Goal: Use online tool/utility: Utilize a website feature to perform a specific function

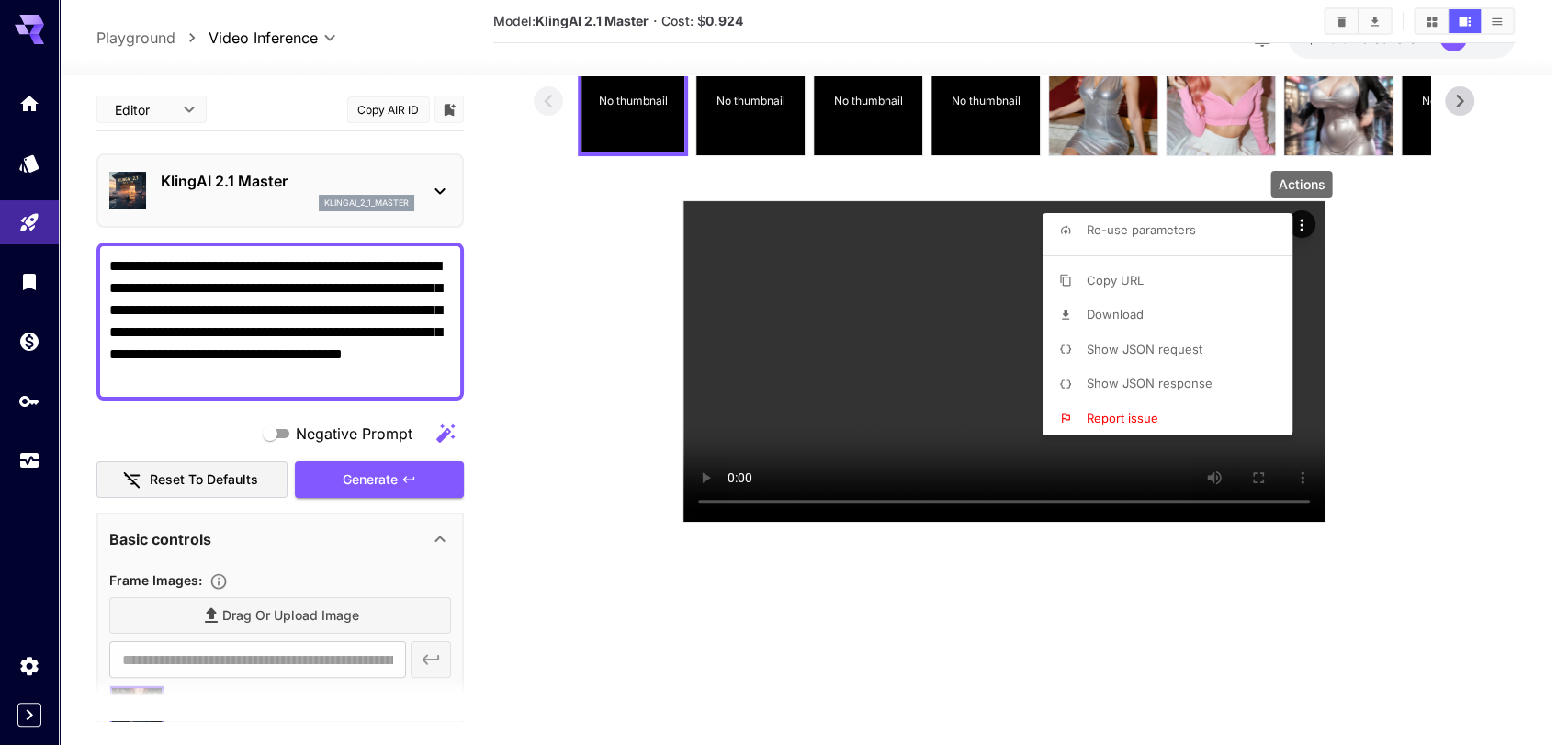
scroll to position [305, 0]
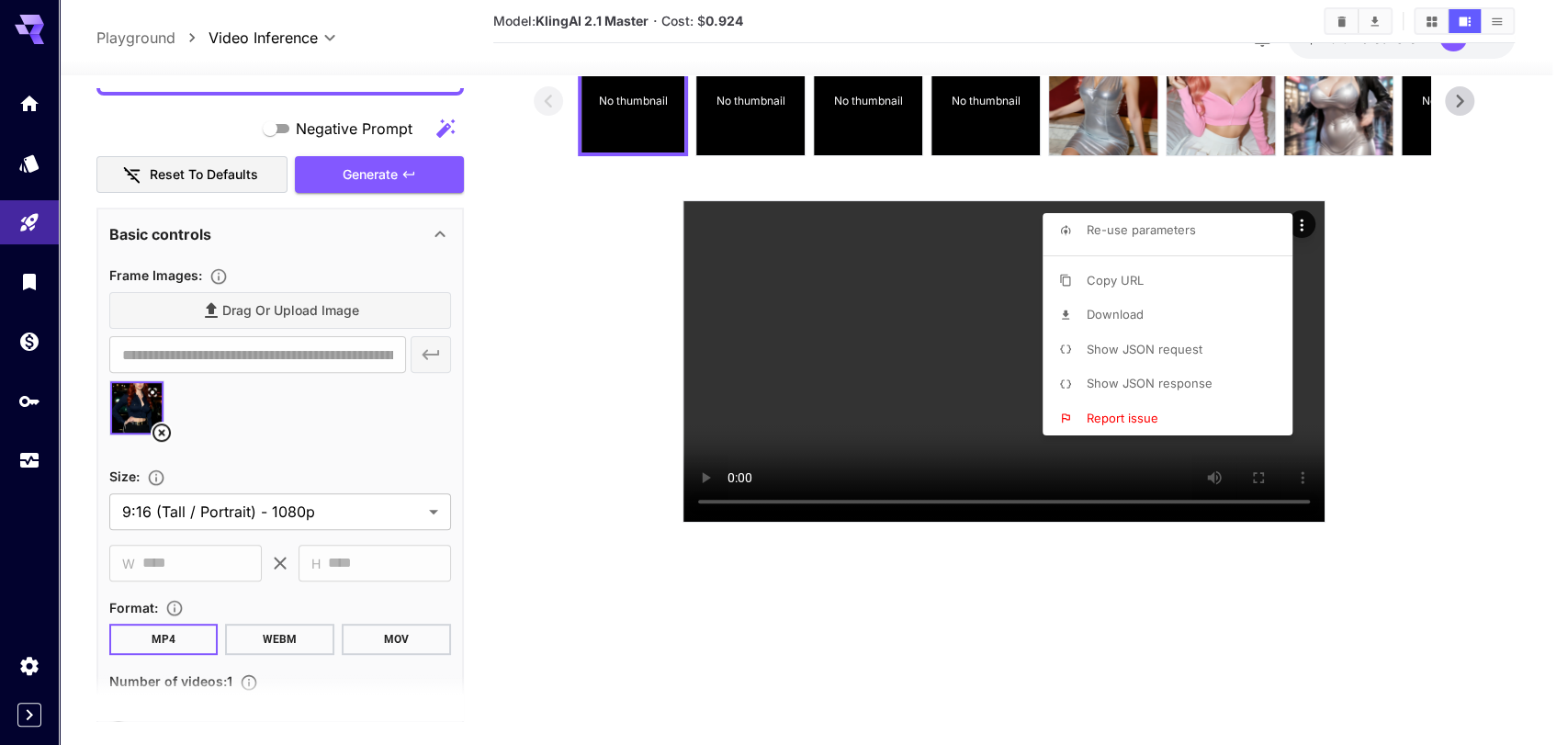
click at [26, 220] on div at bounding box center [784, 372] width 1568 height 745
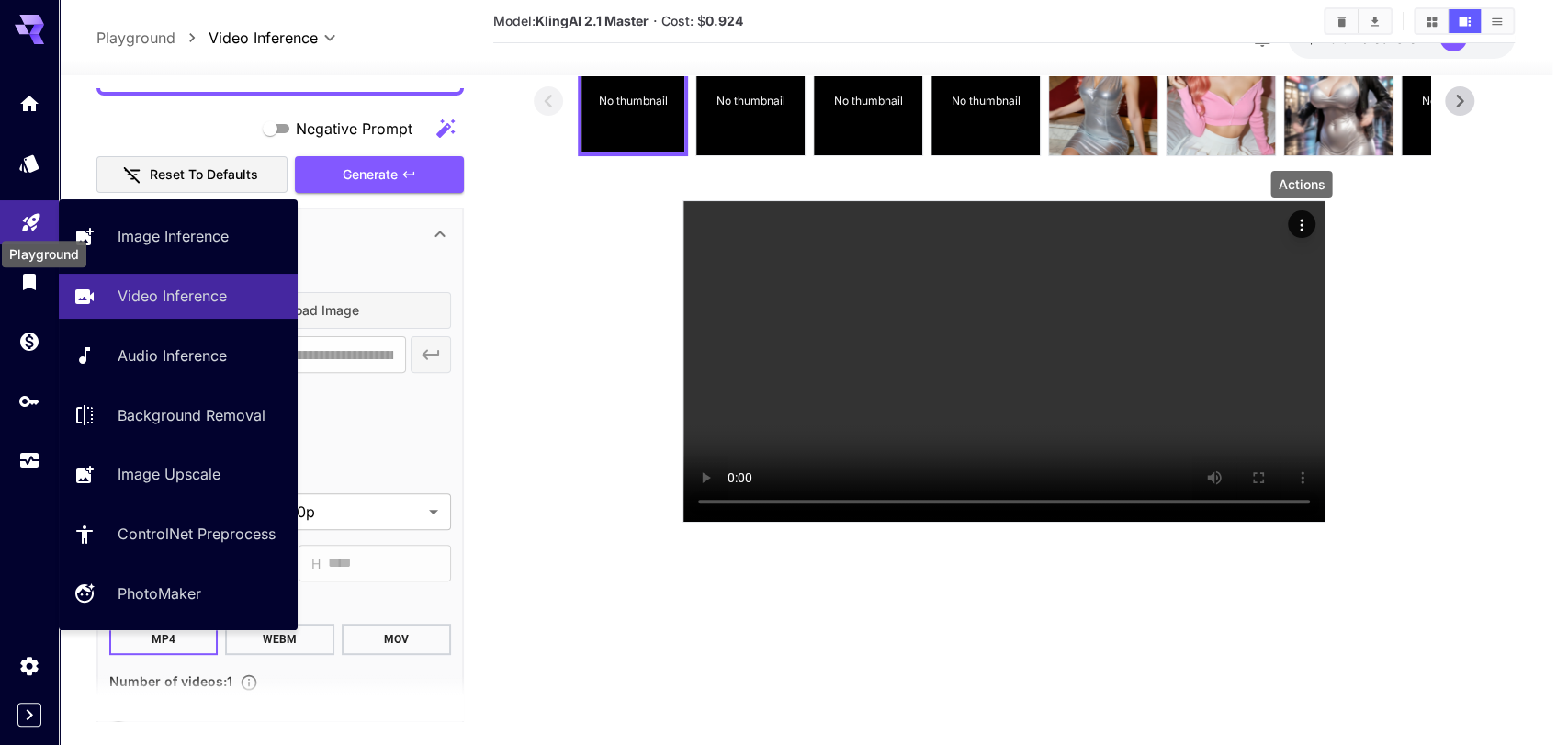
click at [33, 219] on icon "Playground" at bounding box center [31, 220] width 18 height 18
click at [161, 223] on link "Image Inference" at bounding box center [178, 236] width 239 height 45
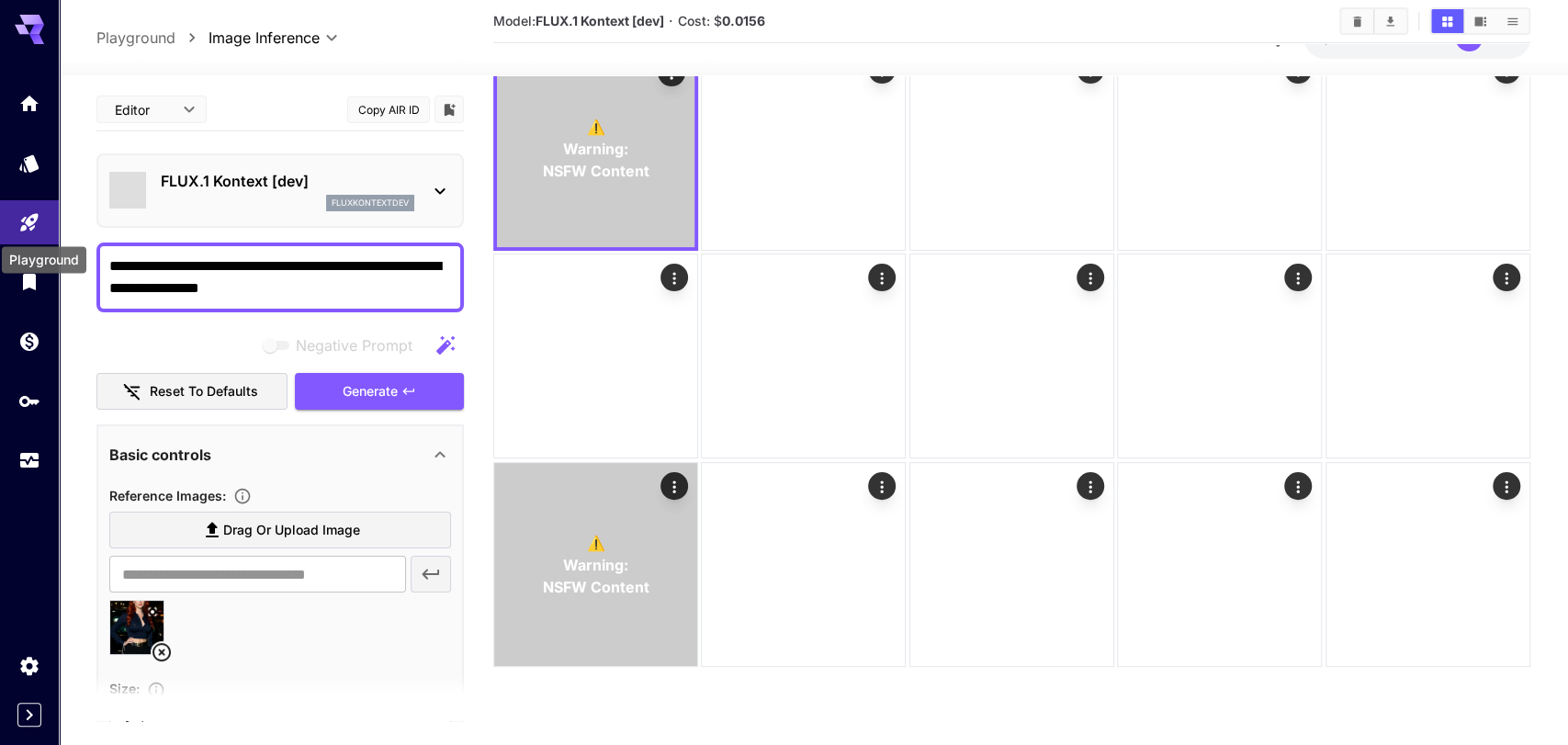
type input "**********"
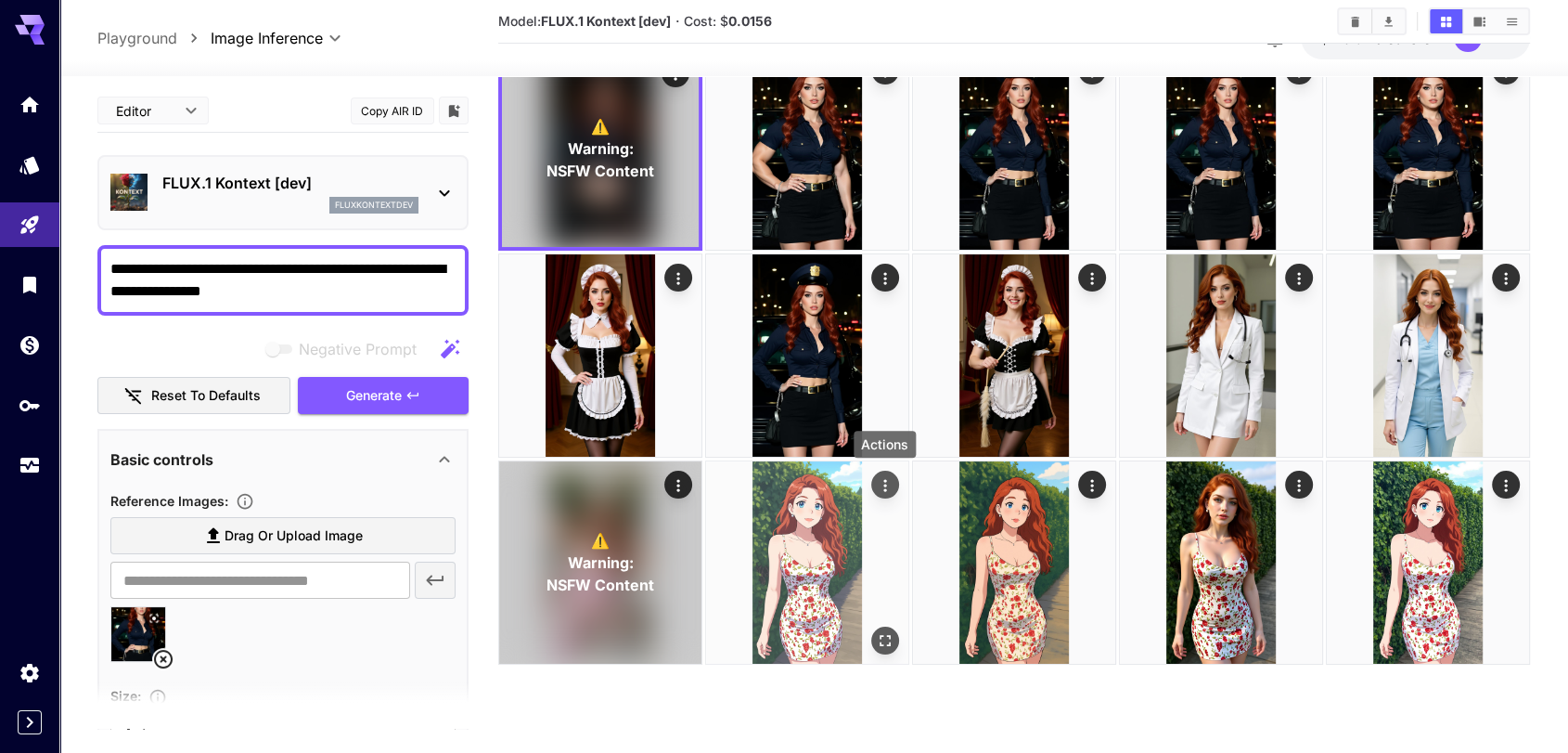
click at [883, 492] on icon "Actions" at bounding box center [884, 485] width 19 height 19
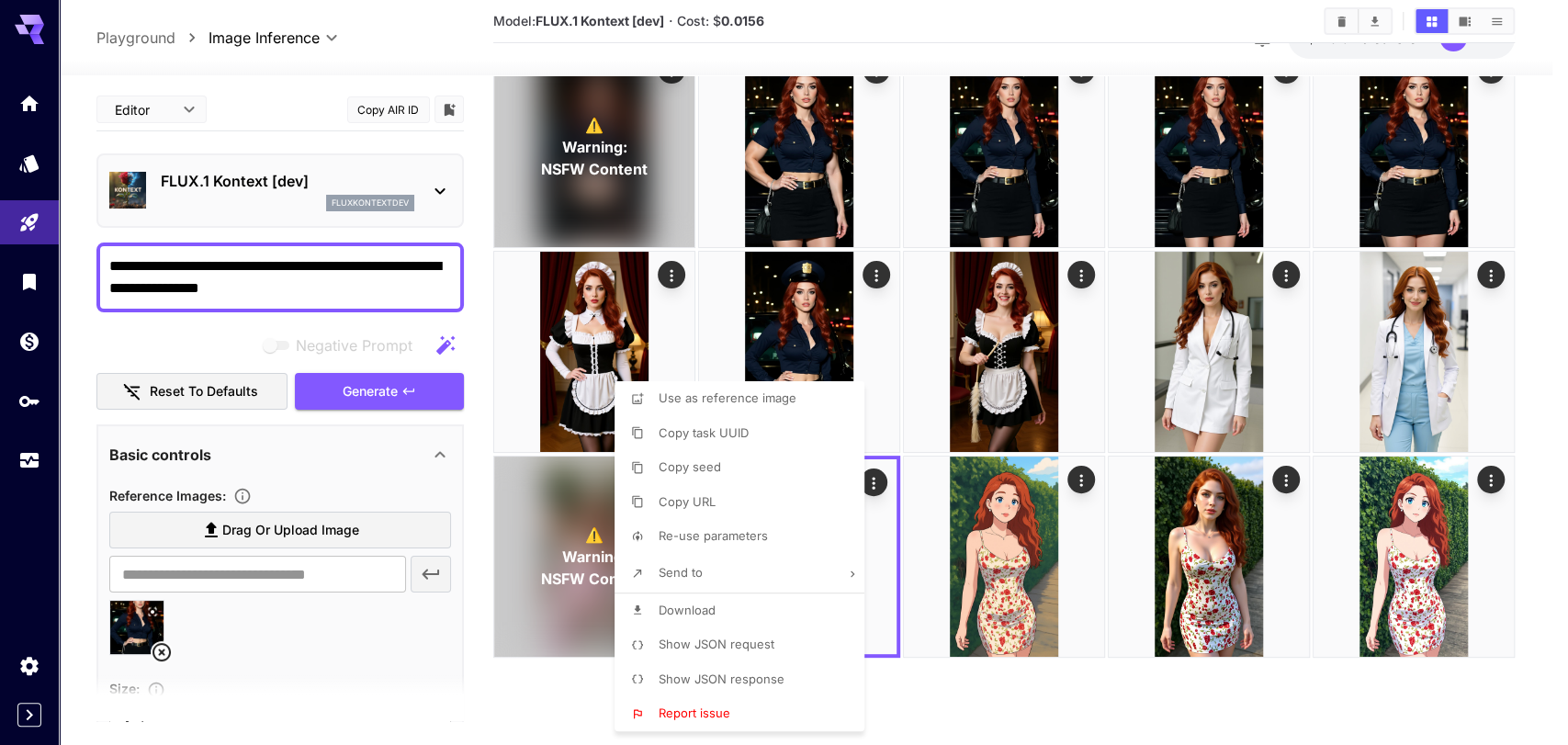
click at [1058, 634] on div at bounding box center [784, 372] width 1568 height 745
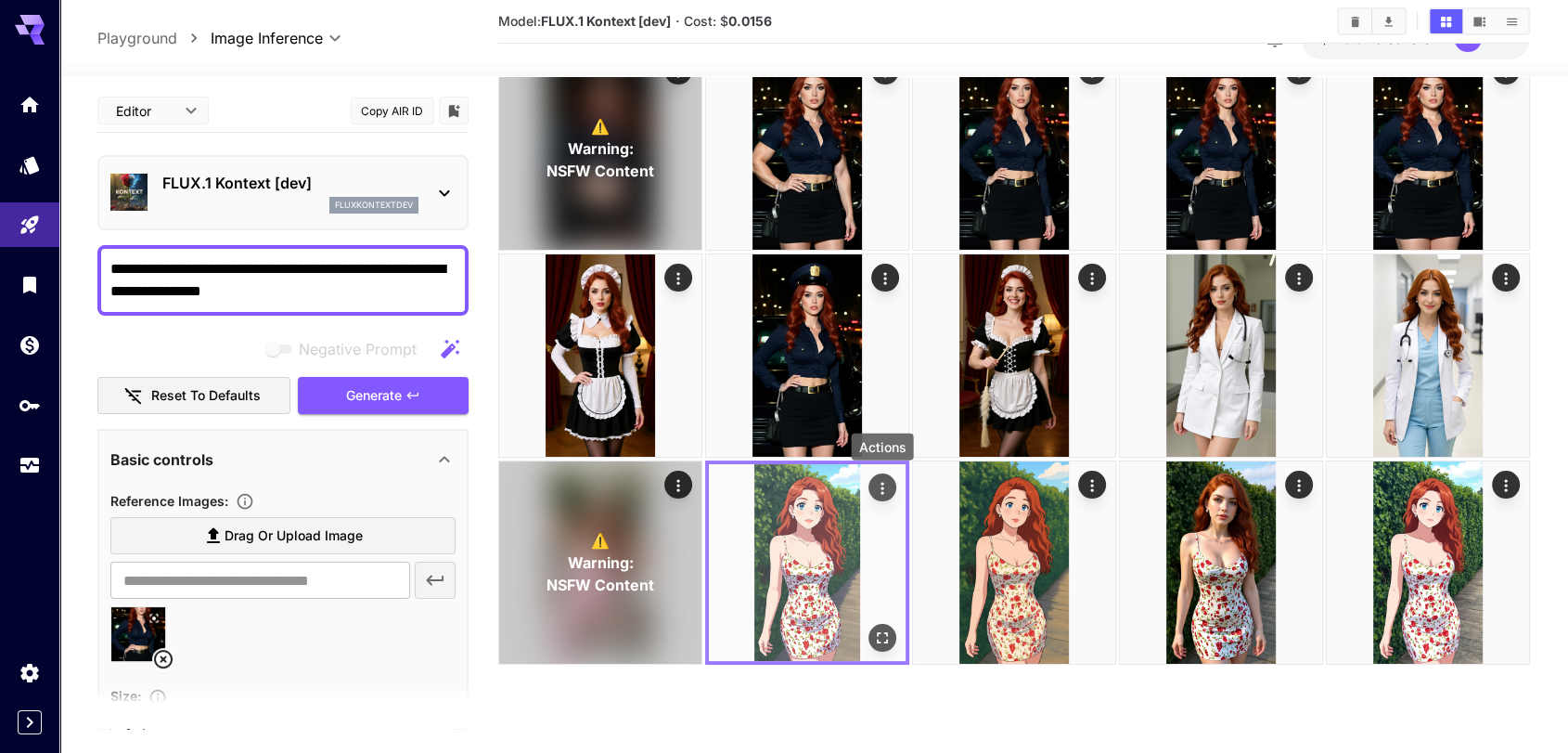
click at [875, 482] on icon "Actions" at bounding box center [882, 488] width 19 height 19
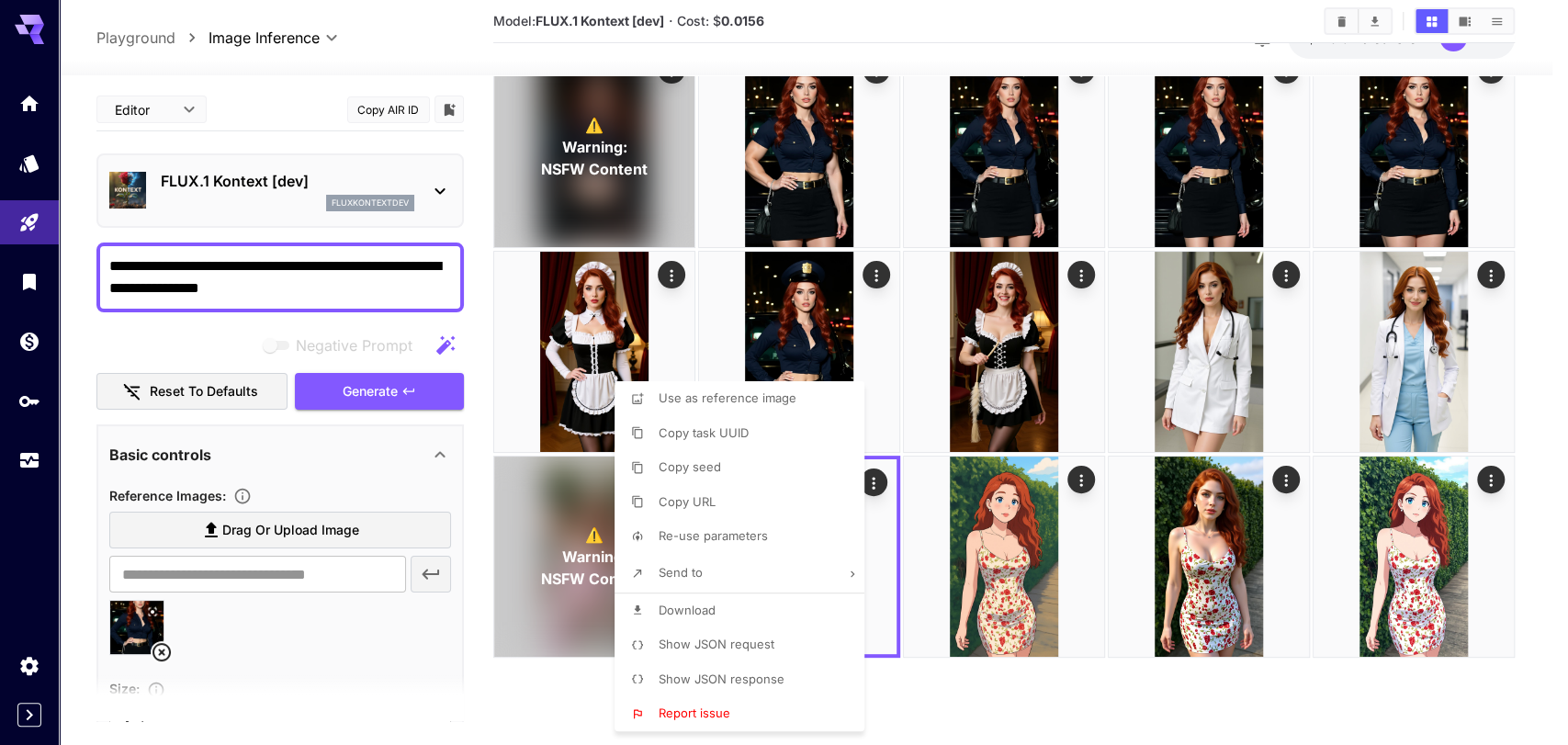
click at [1060, 711] on div at bounding box center [784, 372] width 1568 height 745
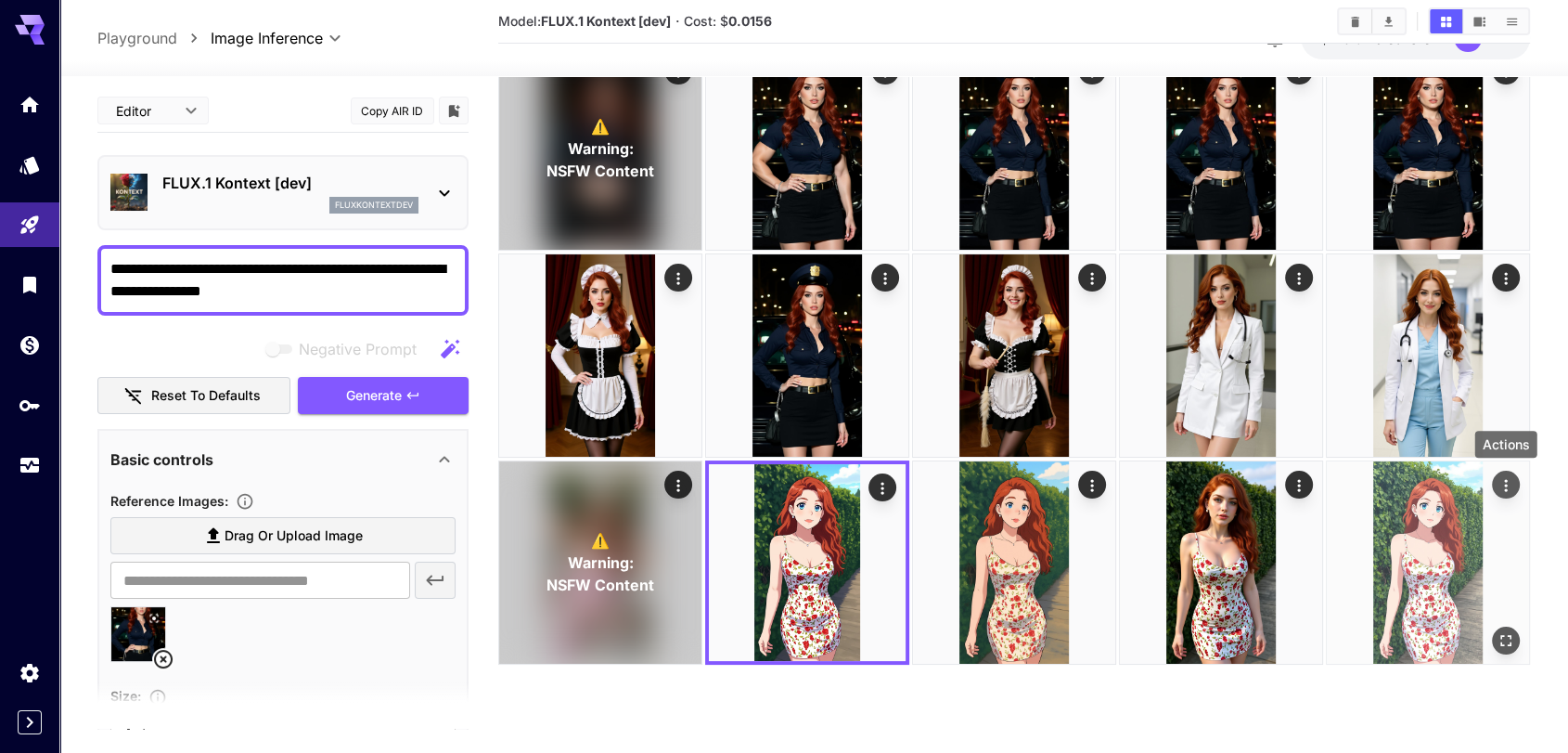
click at [1513, 482] on icon "Actions" at bounding box center [1505, 485] width 19 height 19
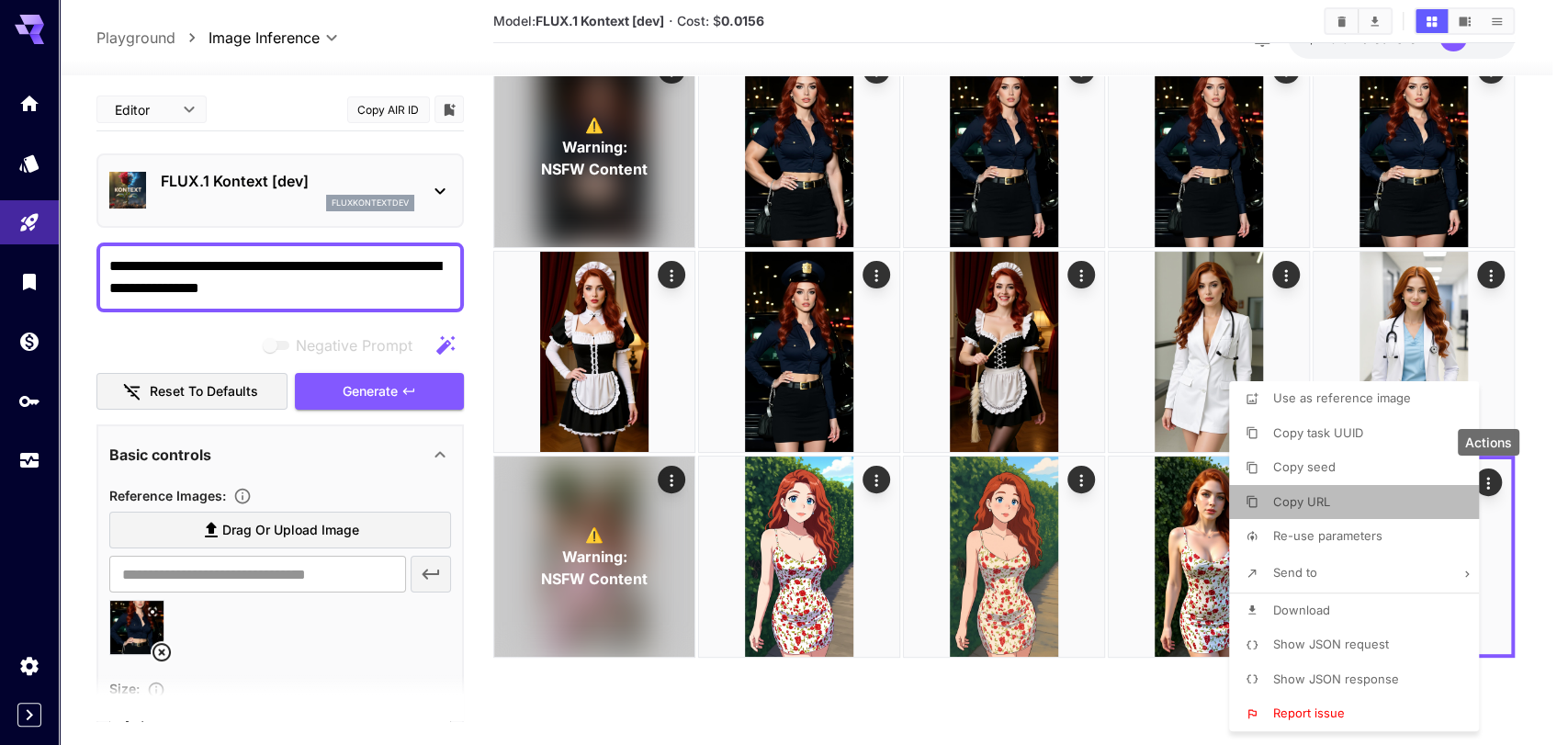
click at [1278, 513] on li "Copy URL" at bounding box center [1359, 503] width 261 height 35
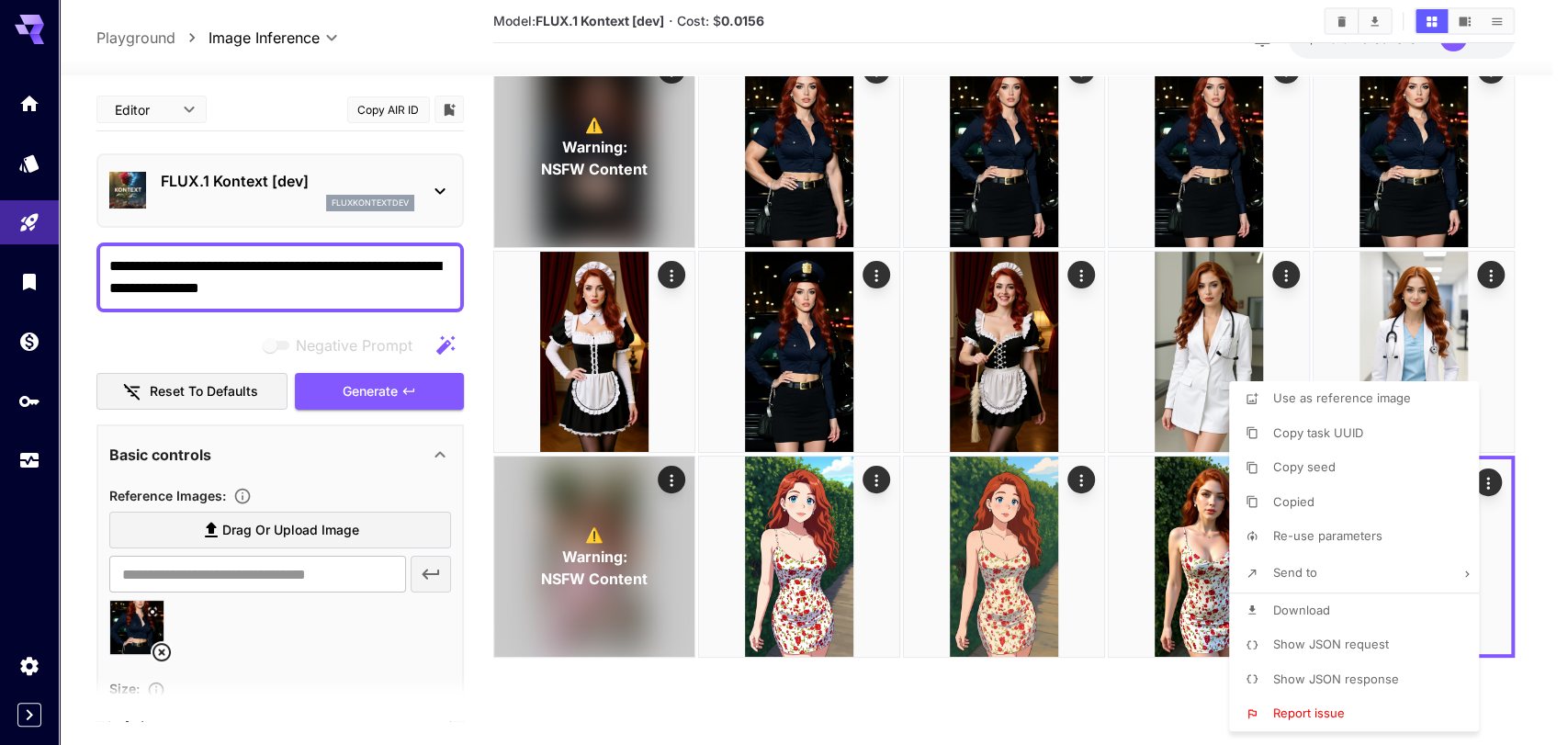
click at [1091, 691] on div at bounding box center [784, 372] width 1568 height 745
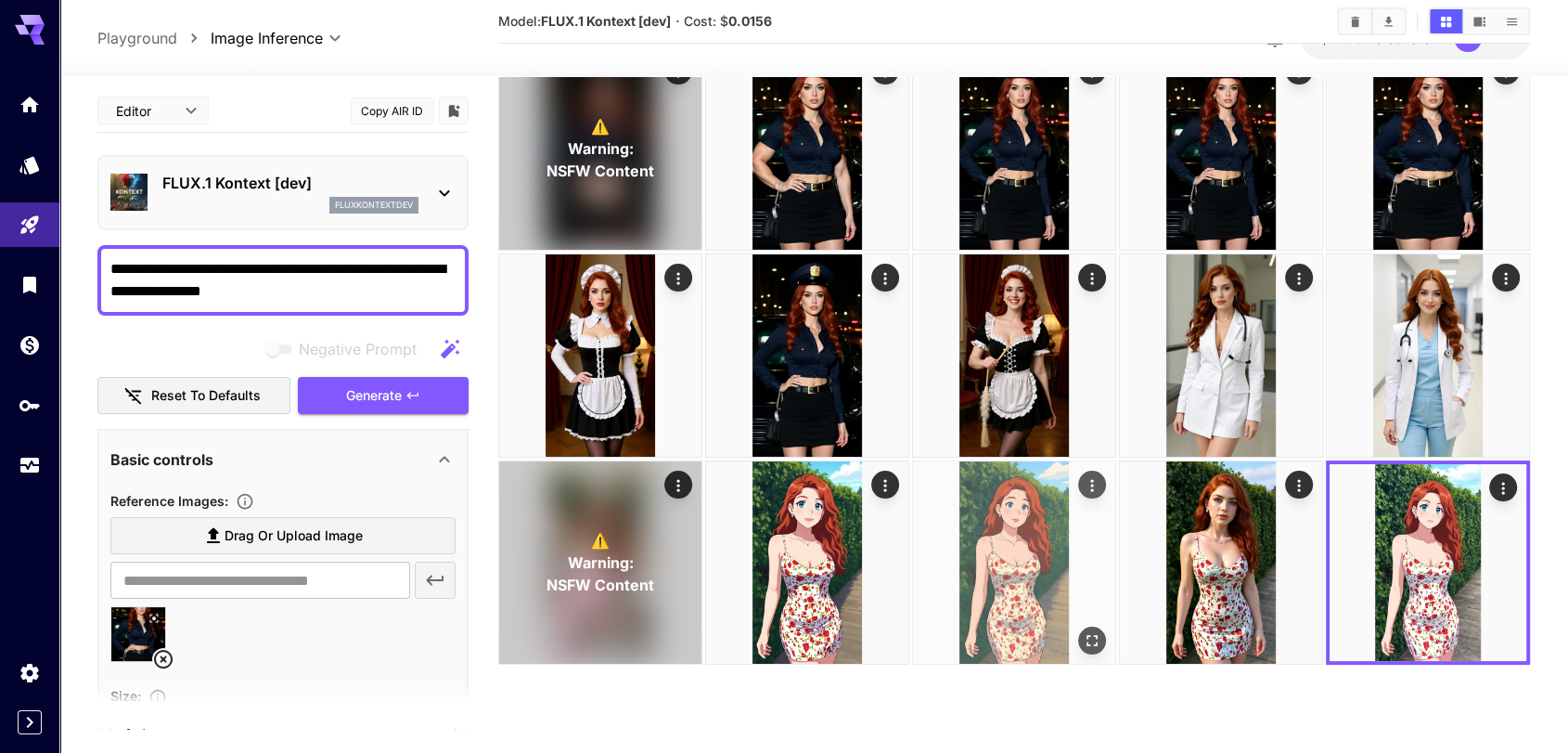
click at [1025, 542] on img at bounding box center [1014, 562] width 202 height 203
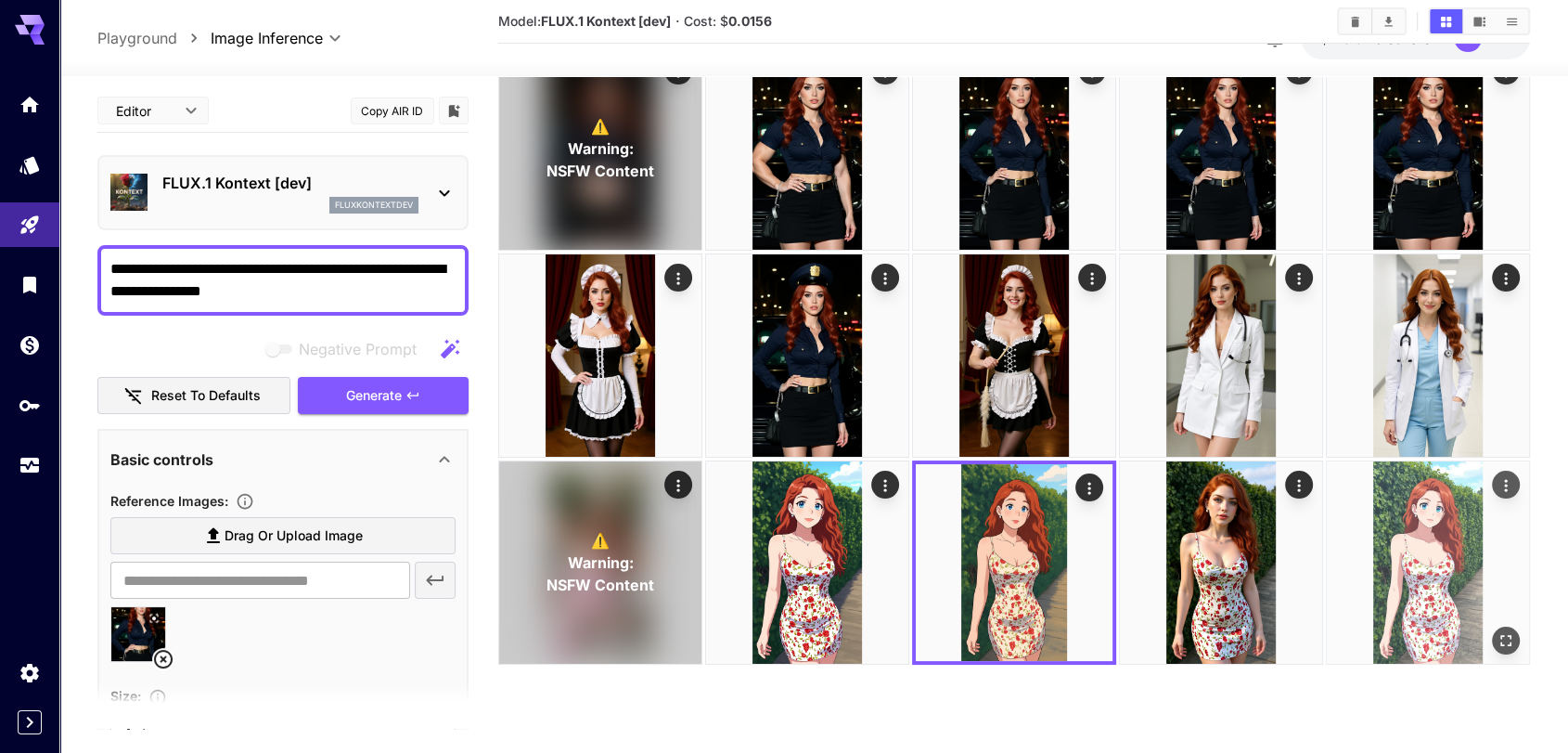
click at [1400, 551] on img at bounding box center [1428, 562] width 202 height 203
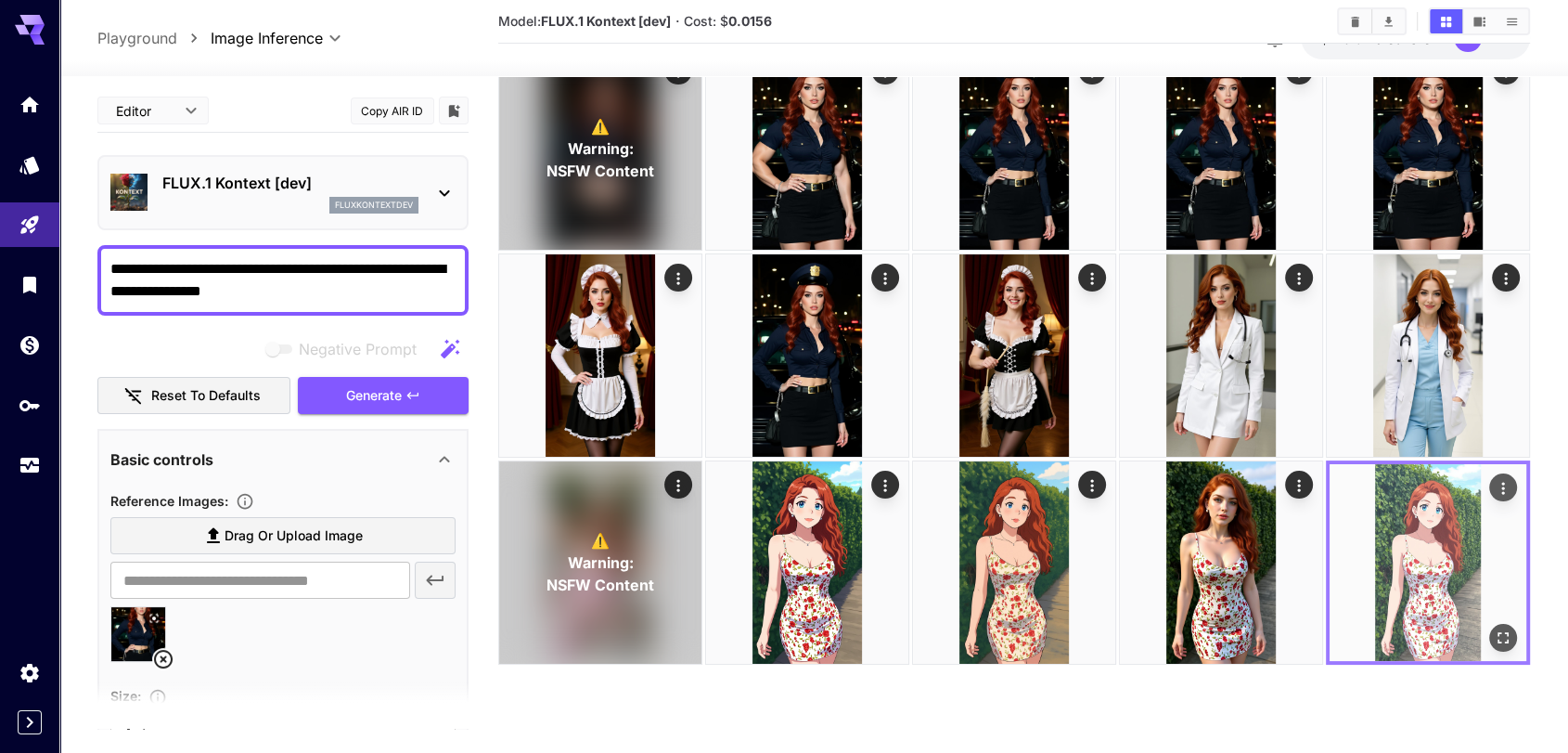
click at [1499, 646] on icon "Open in fullscreen" at bounding box center [1502, 637] width 19 height 19
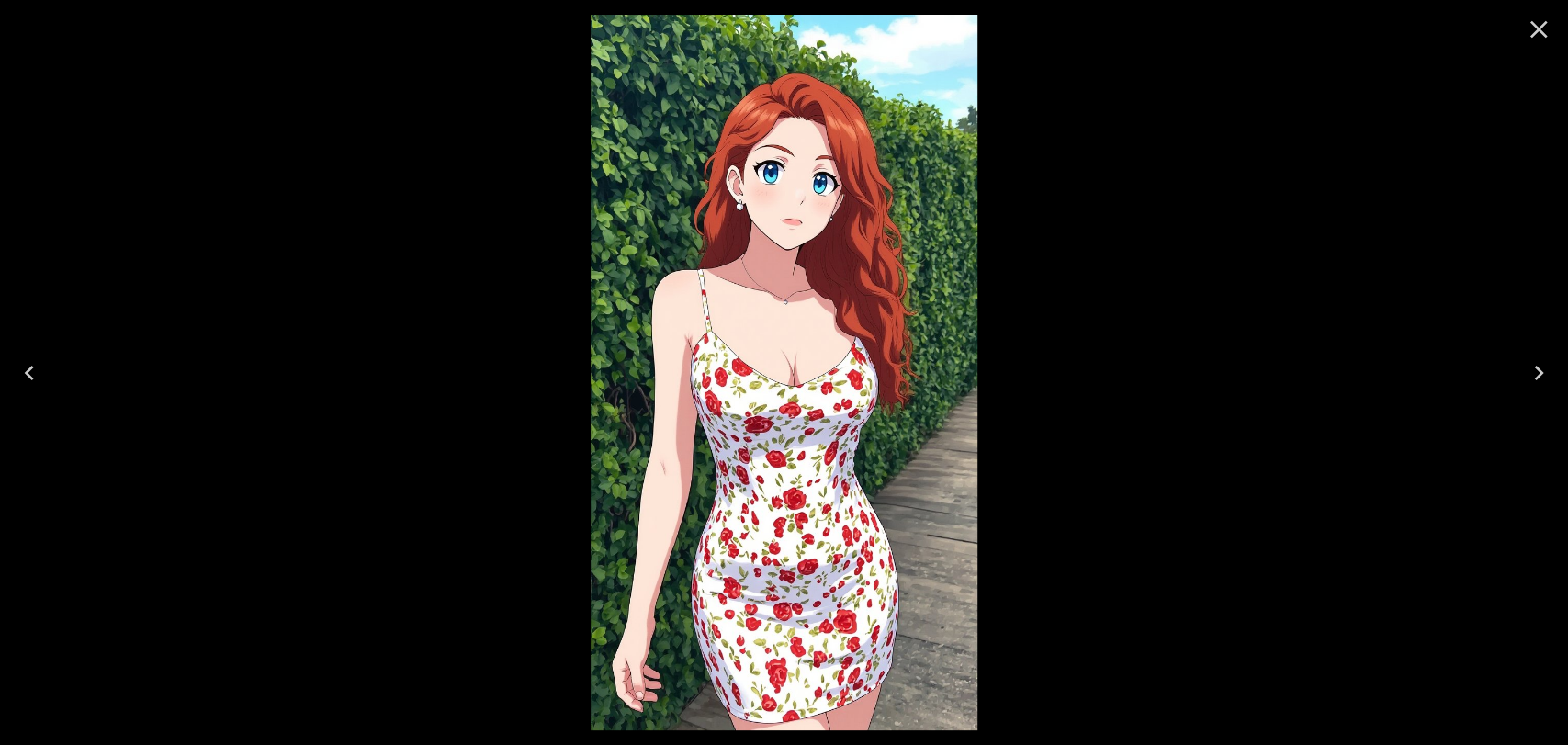
click at [1522, 38] on button "Close" at bounding box center [1538, 29] width 44 height 44
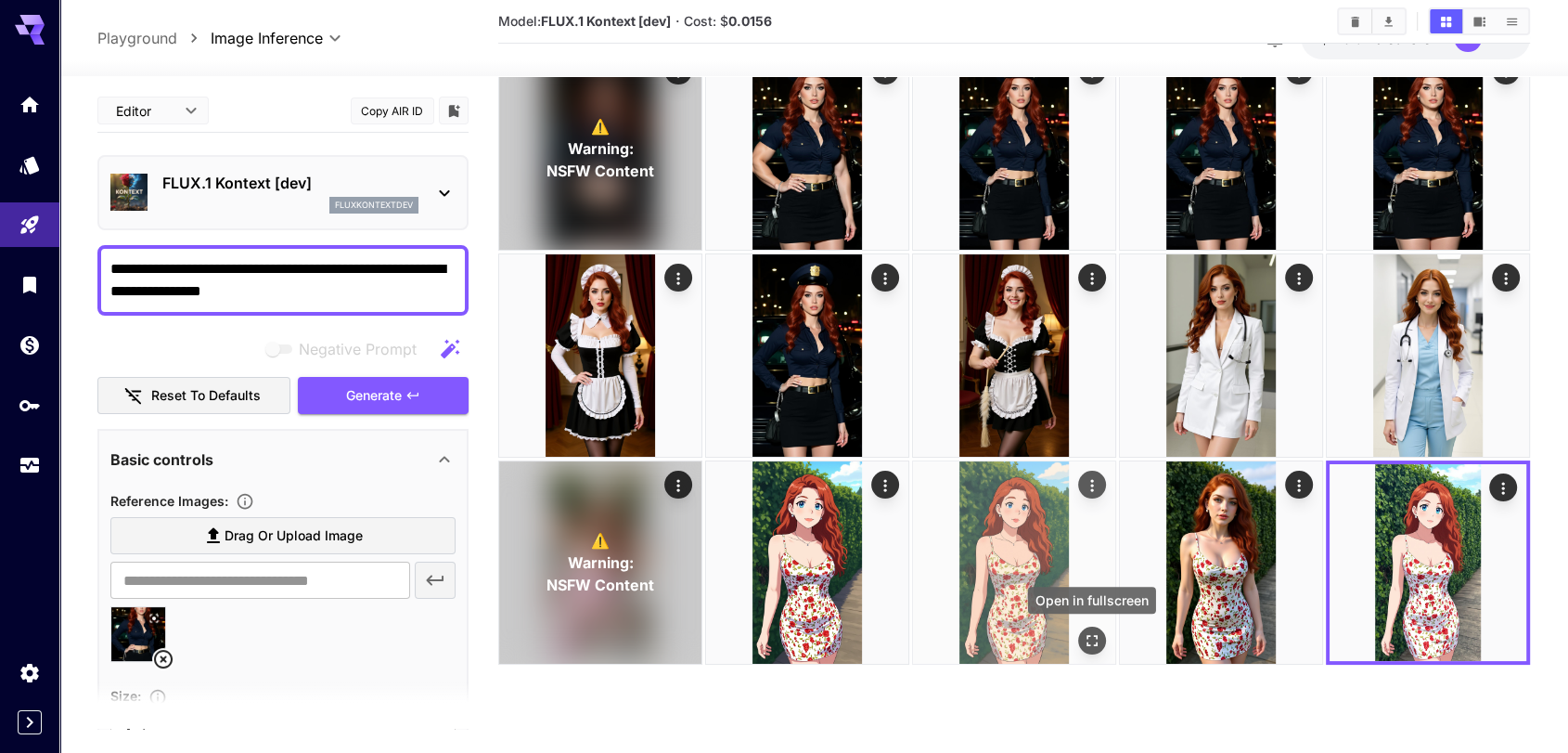
click at [1086, 640] on icon "Open in fullscreen" at bounding box center [1092, 640] width 19 height 19
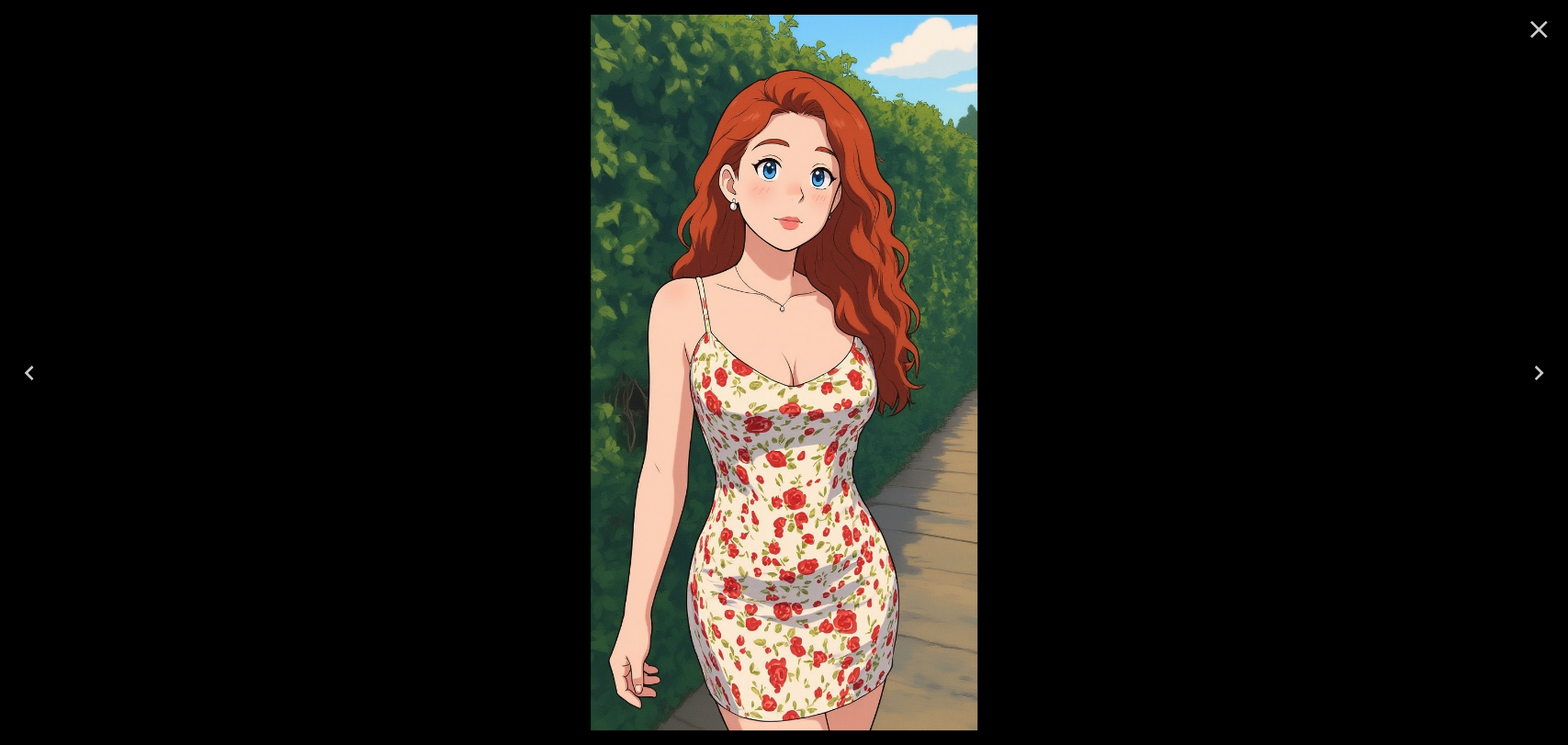
click at [1178, 438] on div at bounding box center [784, 372] width 1568 height 745
click at [396, 370] on div at bounding box center [784, 372] width 1568 height 745
click at [1526, 35] on icon "Close" at bounding box center [1539, 29] width 29 height 29
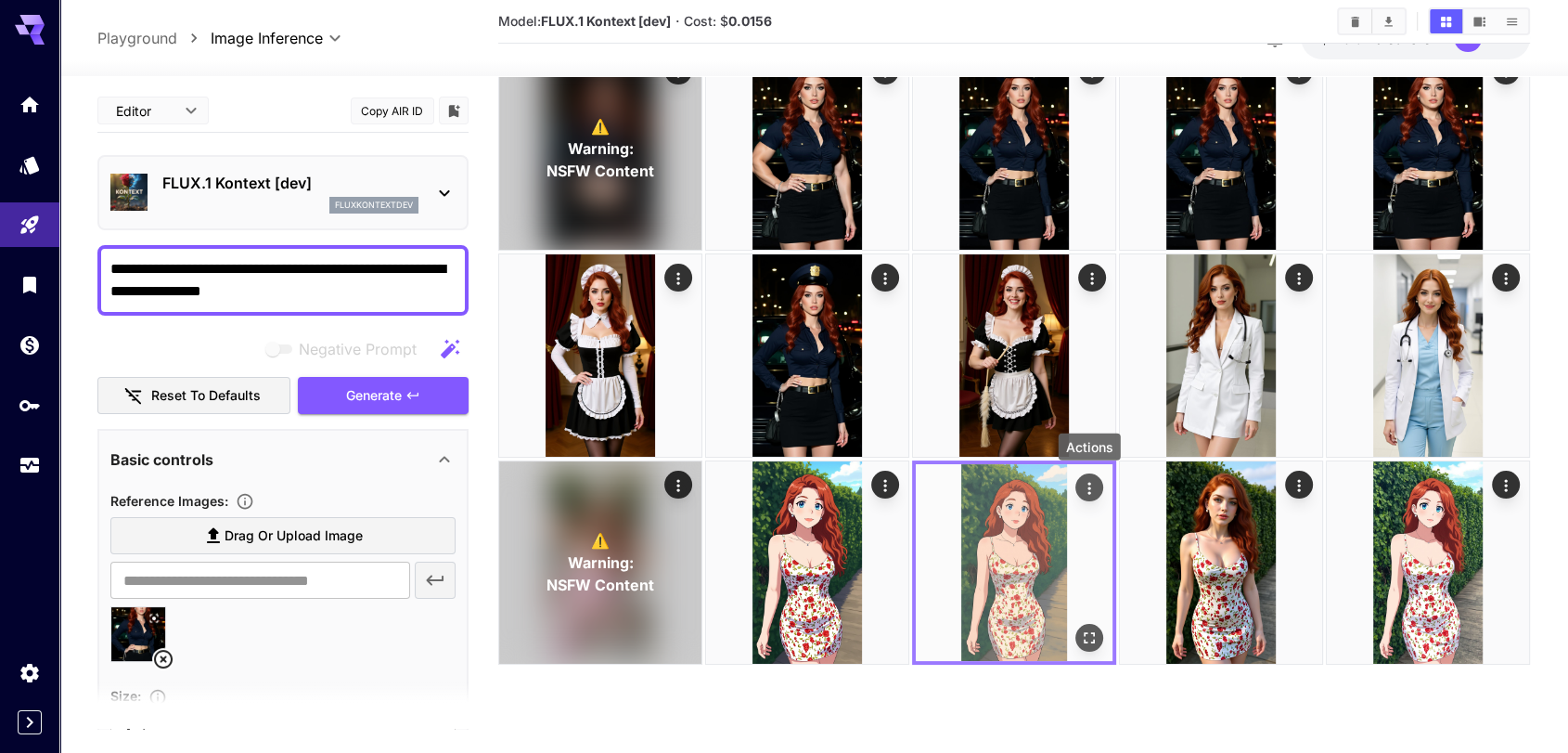
click at [1091, 498] on button "Actions" at bounding box center [1089, 488] width 28 height 28
click at [1084, 482] on icon "Actions" at bounding box center [1089, 488] width 19 height 19
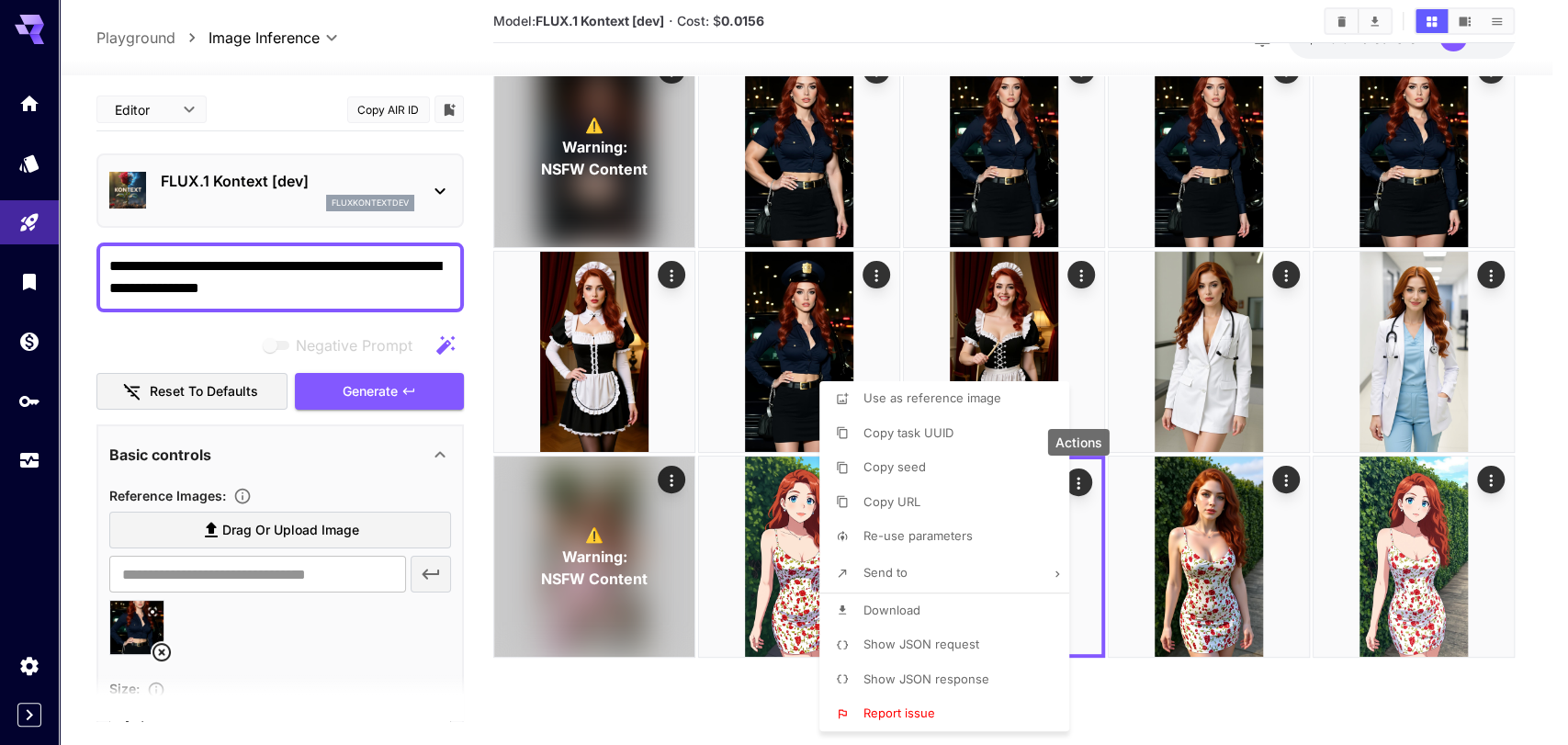
click at [961, 527] on p "Re-use parameters" at bounding box center [918, 536] width 109 height 18
type input "*"
type input "*******"
type input "*"
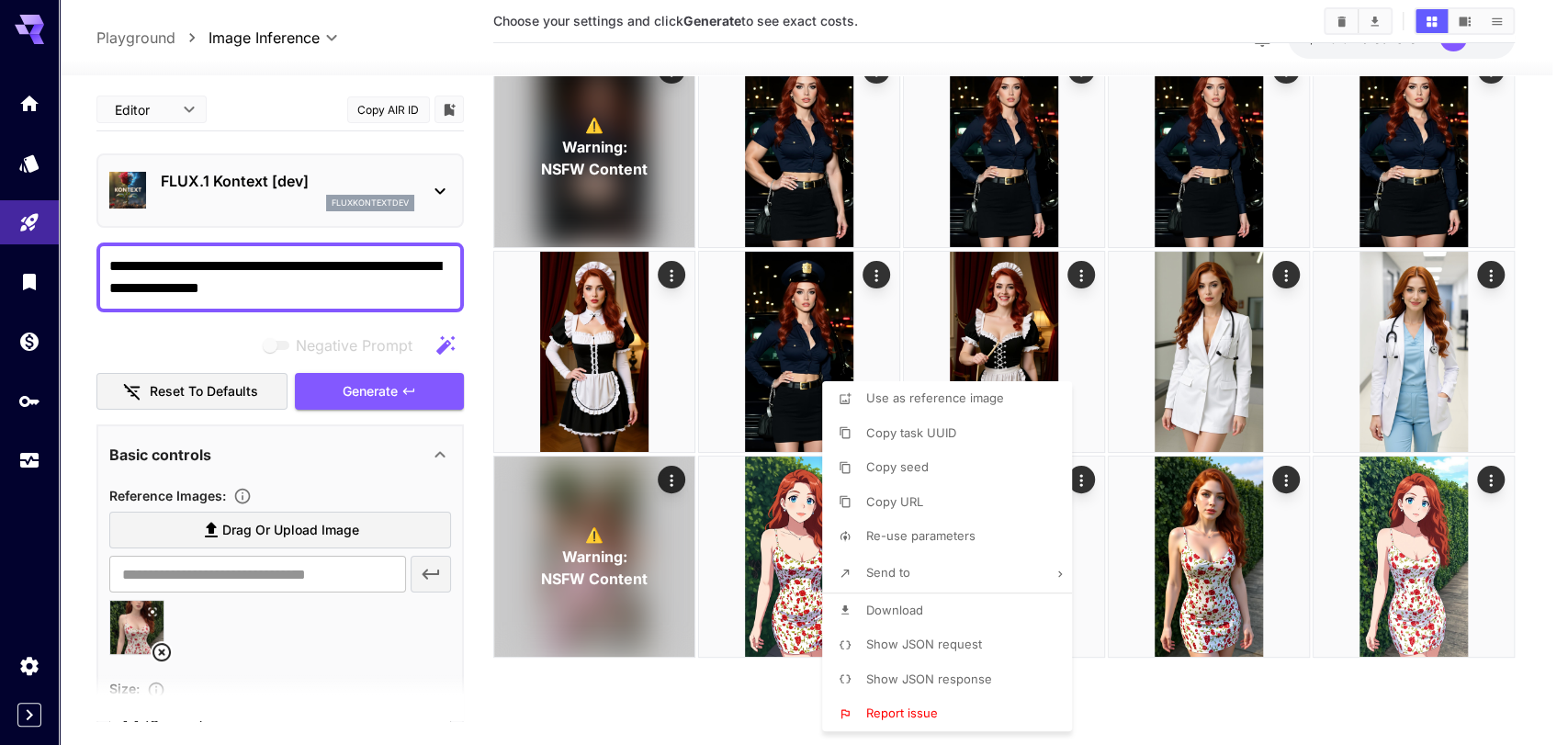
type input "**********"
type input "**"
type input "***"
type input "*******"
click at [287, 262] on div at bounding box center [784, 372] width 1568 height 745
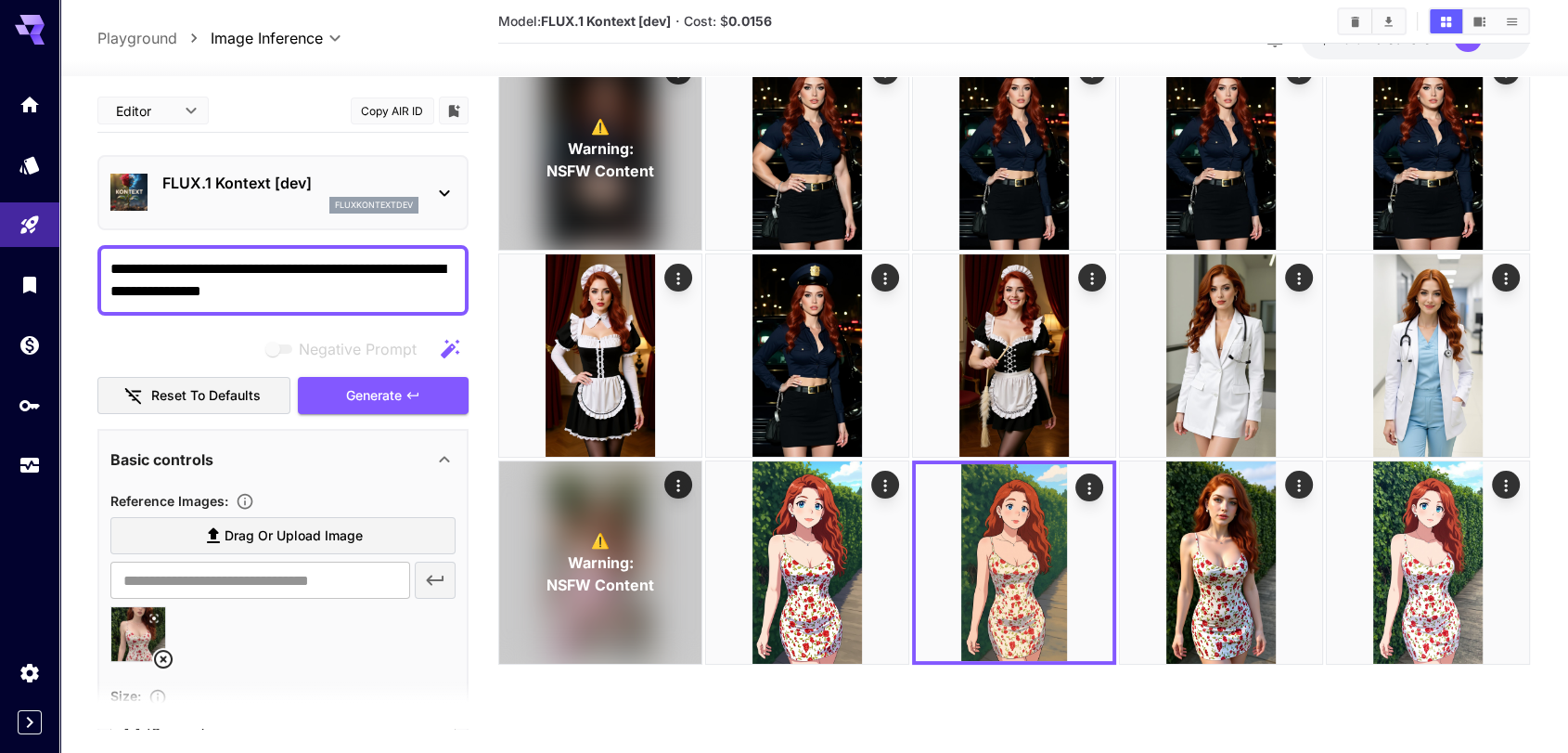
click at [290, 264] on div at bounding box center [784, 376] width 1568 height 753
click at [298, 265] on textarea "**********" at bounding box center [283, 280] width 346 height 44
type textarea "**********"
click at [373, 403] on span "Generate" at bounding box center [373, 396] width 56 height 24
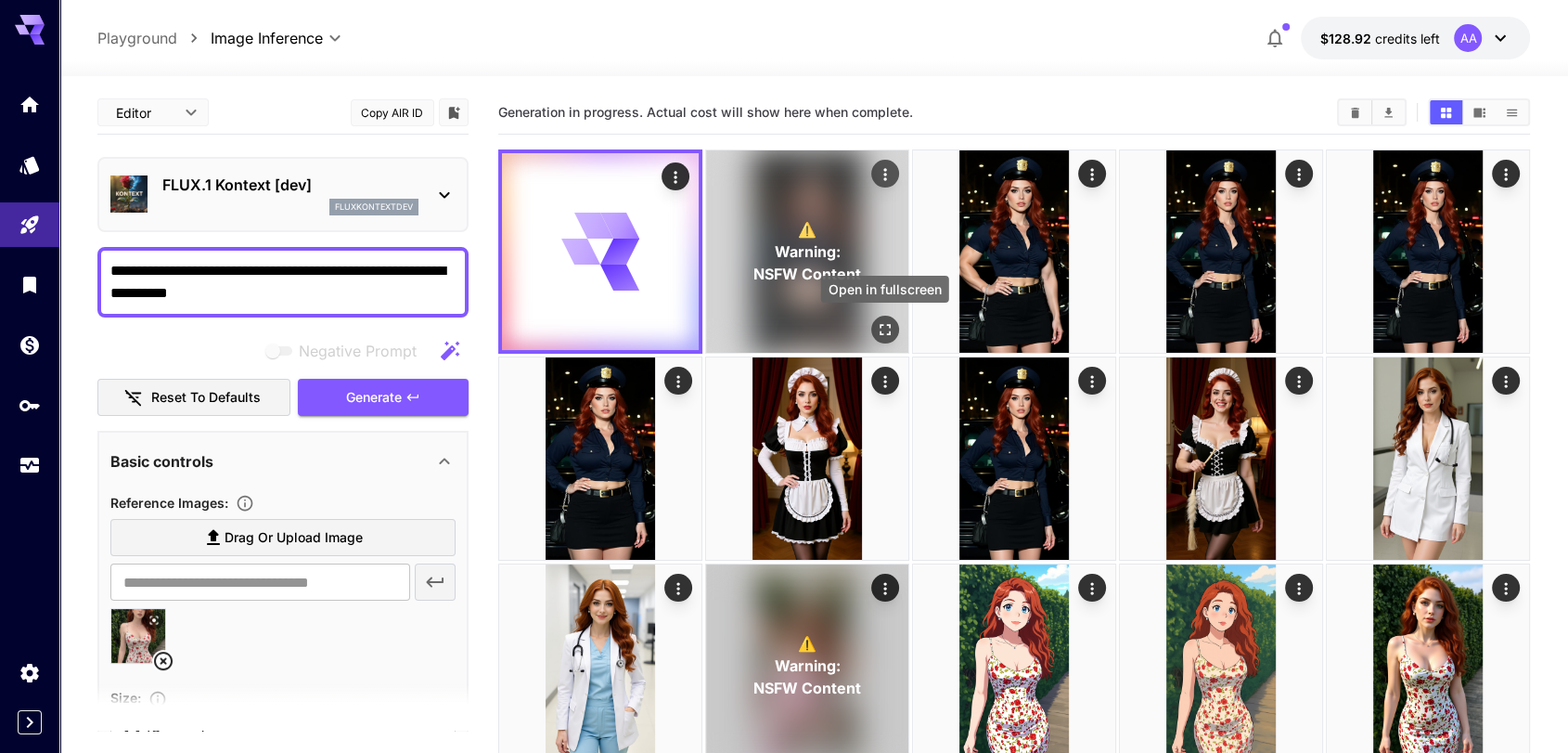
click at [880, 326] on icon "Open in fullscreen" at bounding box center [884, 329] width 11 height 11
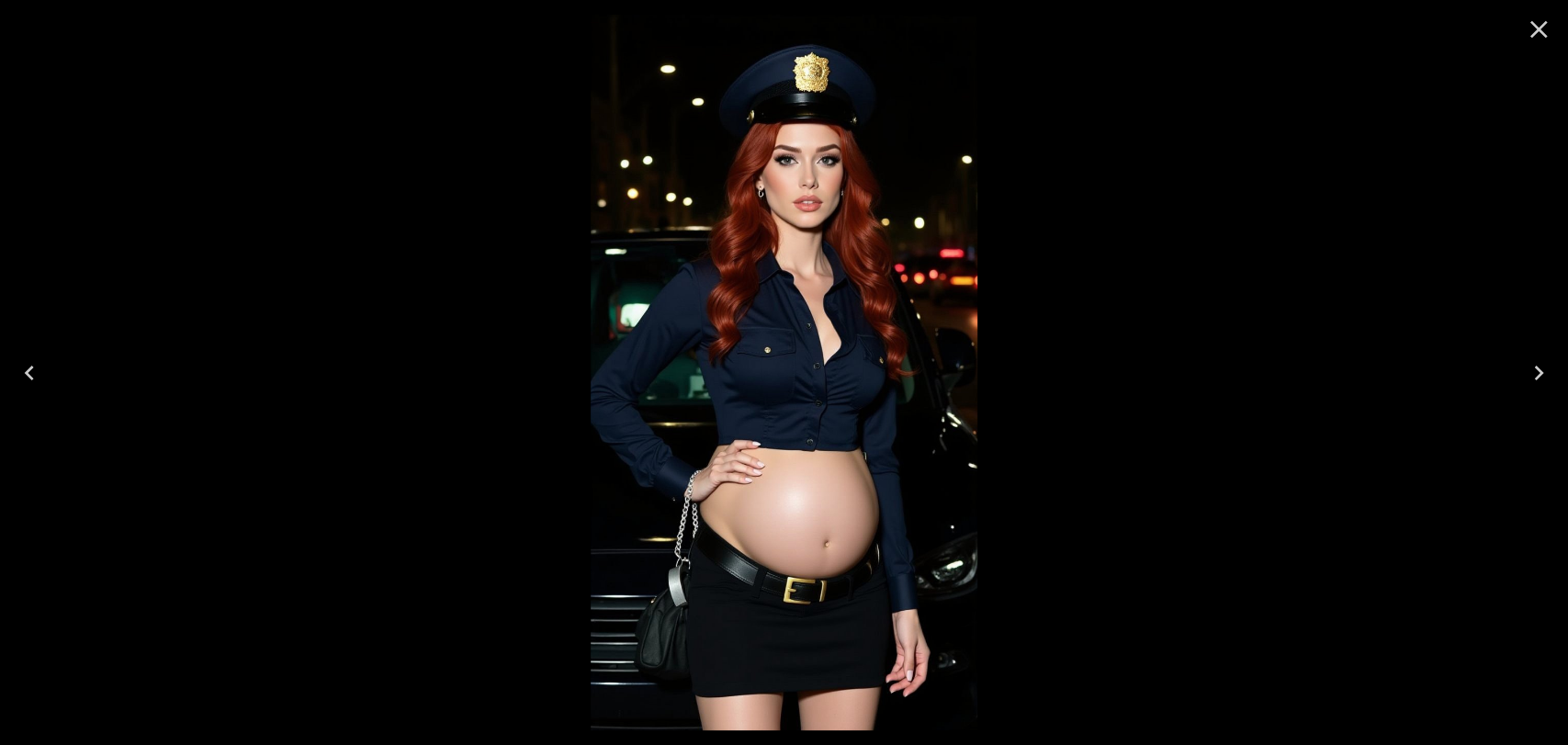
click at [1536, 8] on button "Close" at bounding box center [1538, 29] width 44 height 44
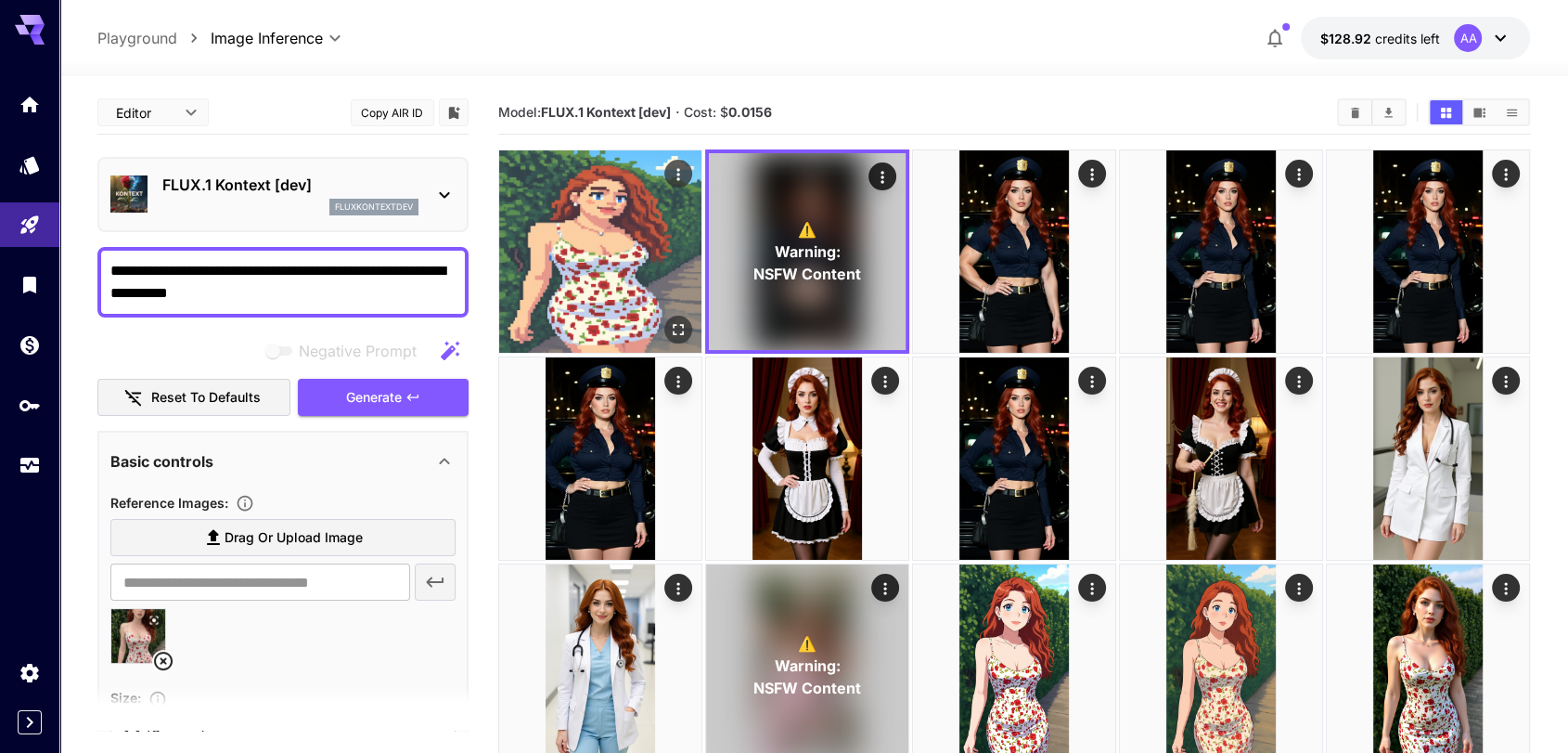
click at [667, 312] on img at bounding box center [600, 252] width 202 height 203
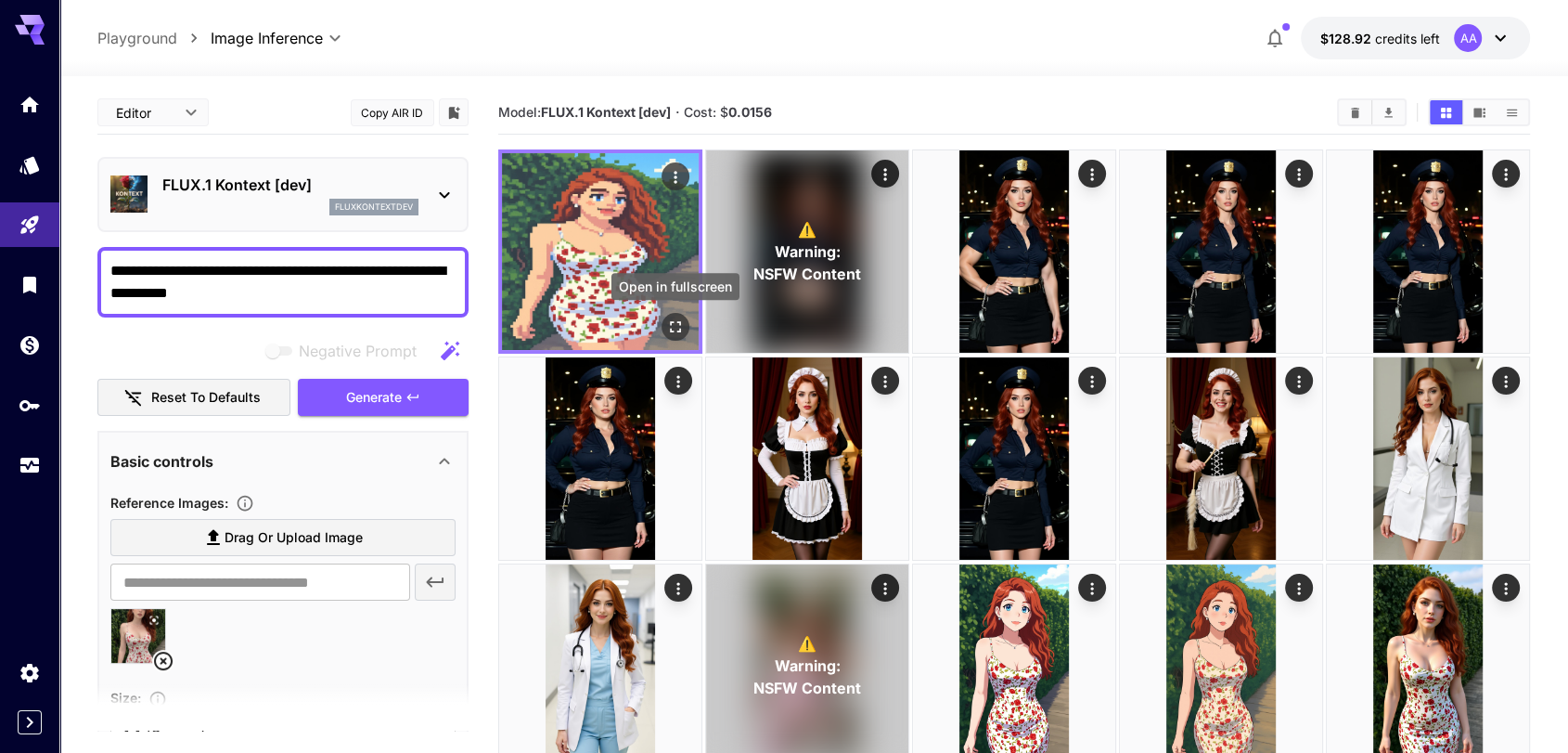
click at [681, 331] on icon "Open in fullscreen" at bounding box center [675, 326] width 19 height 19
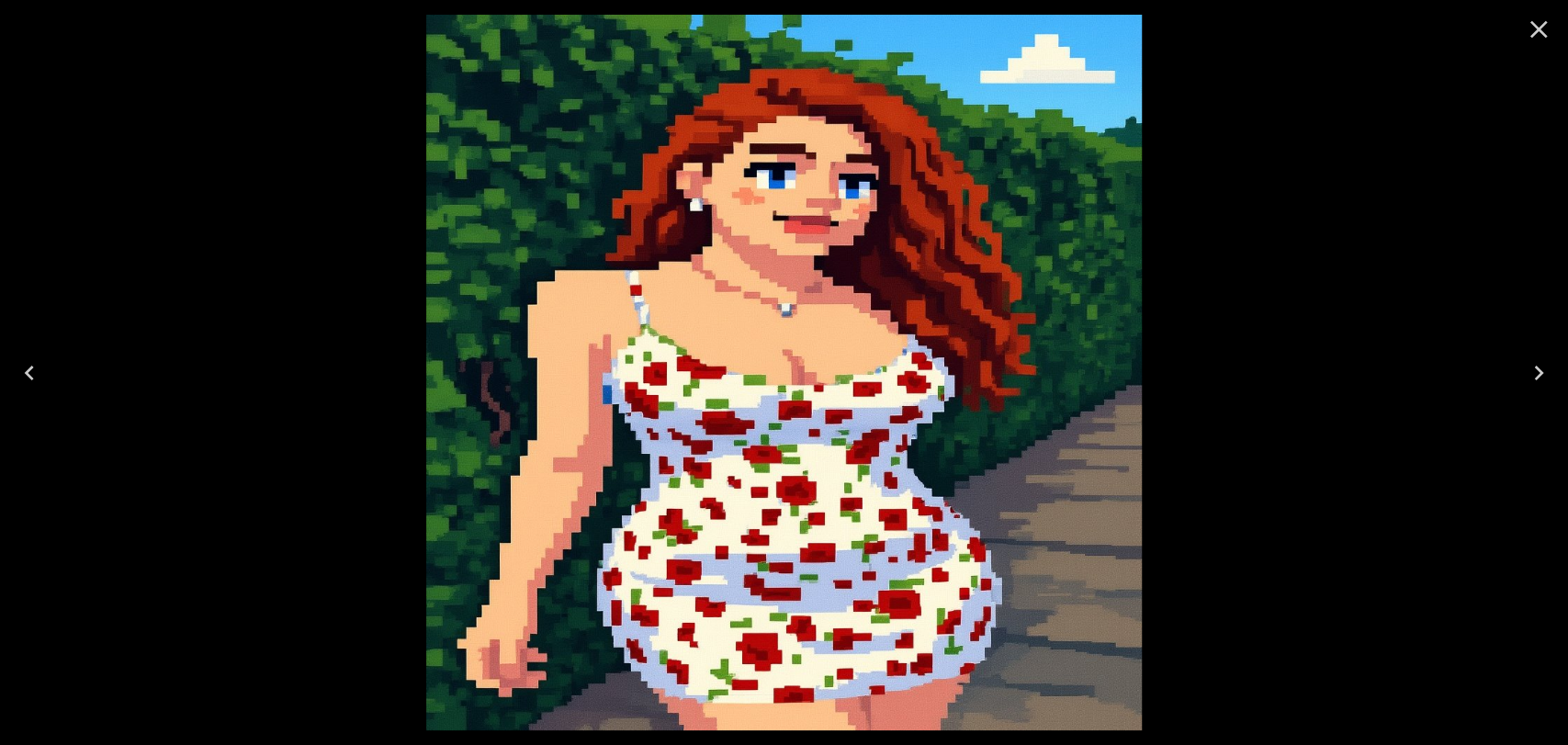
click at [1552, 33] on button "Close" at bounding box center [1538, 29] width 44 height 44
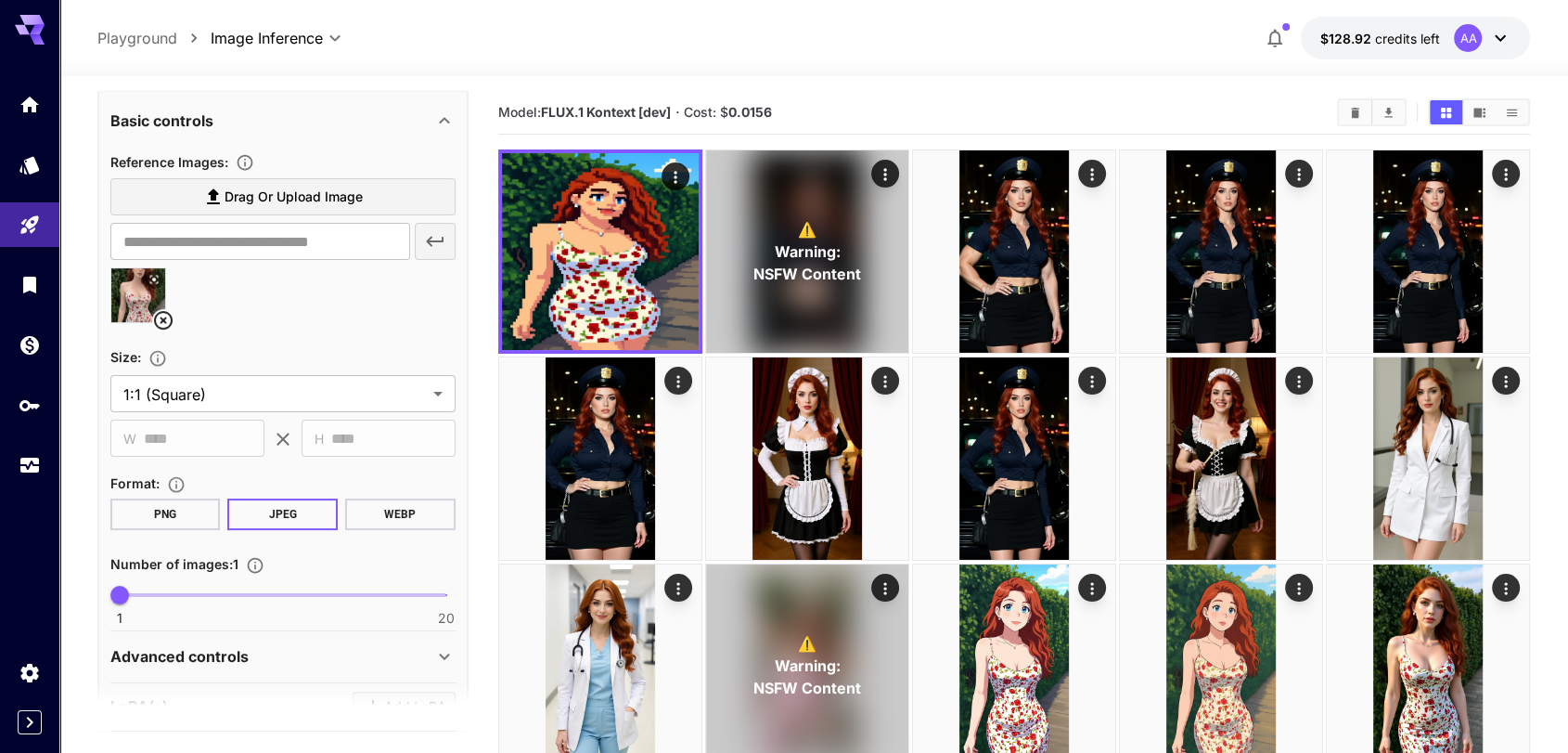
scroll to position [339, 0]
click at [275, 383] on body "**********" at bounding box center [784, 515] width 1568 height 1031
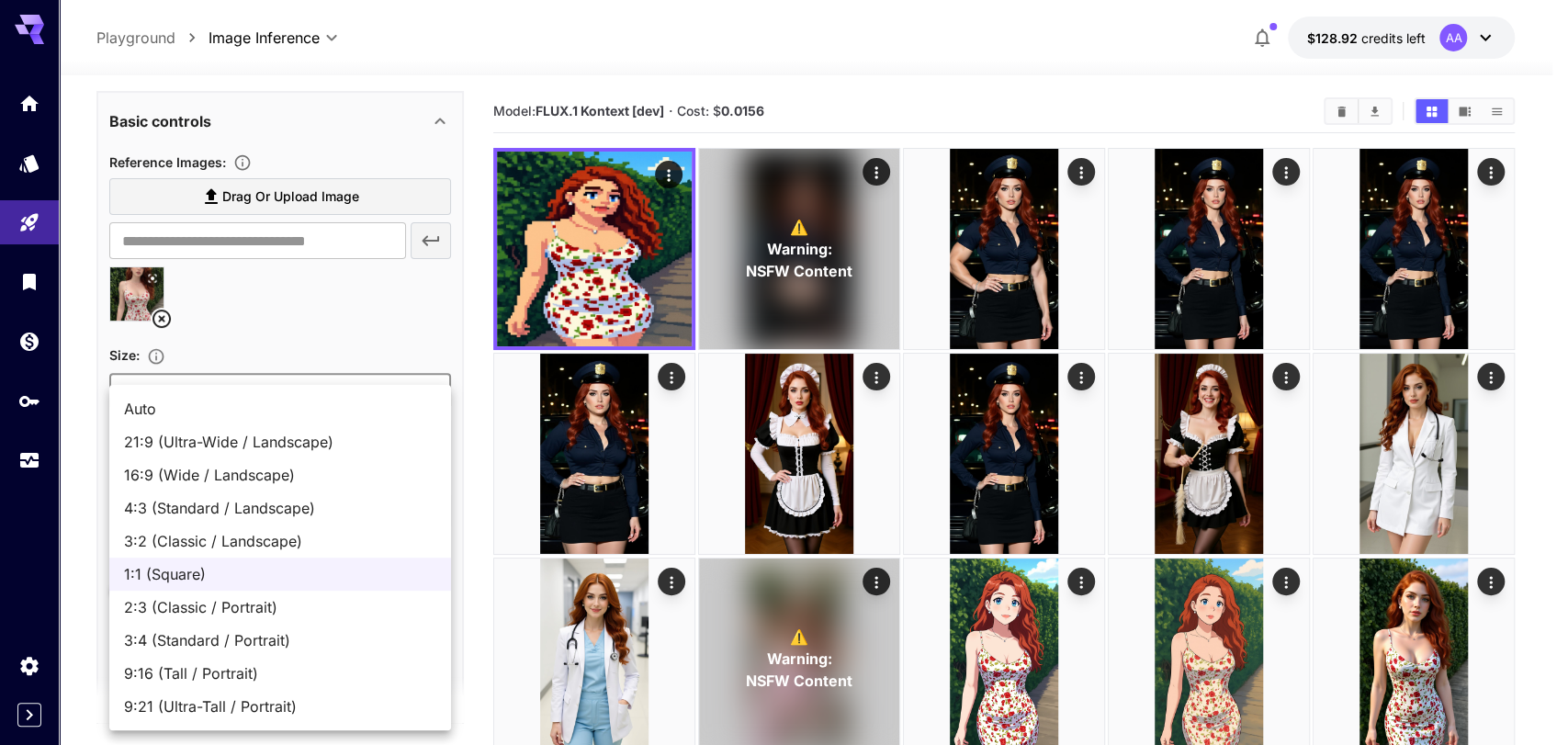
drag, startPoint x: 213, startPoint y: 674, endPoint x: 252, endPoint y: 652, distance: 44.8
click at [215, 674] on span "9:16 (Tall / Portrait)" at bounding box center [279, 673] width 312 height 22
type input "**********"
type input "***"
type input "****"
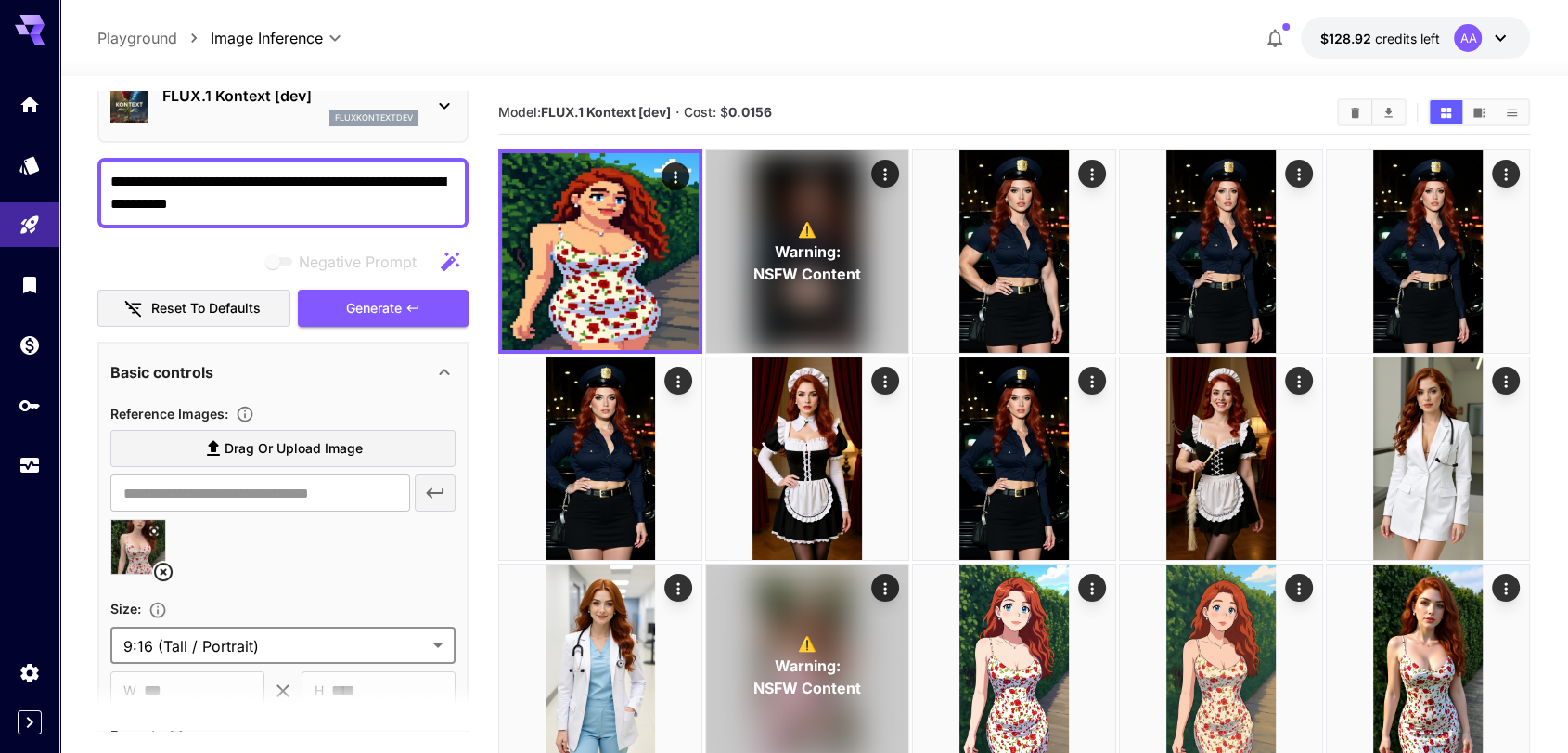
scroll to position [0, 0]
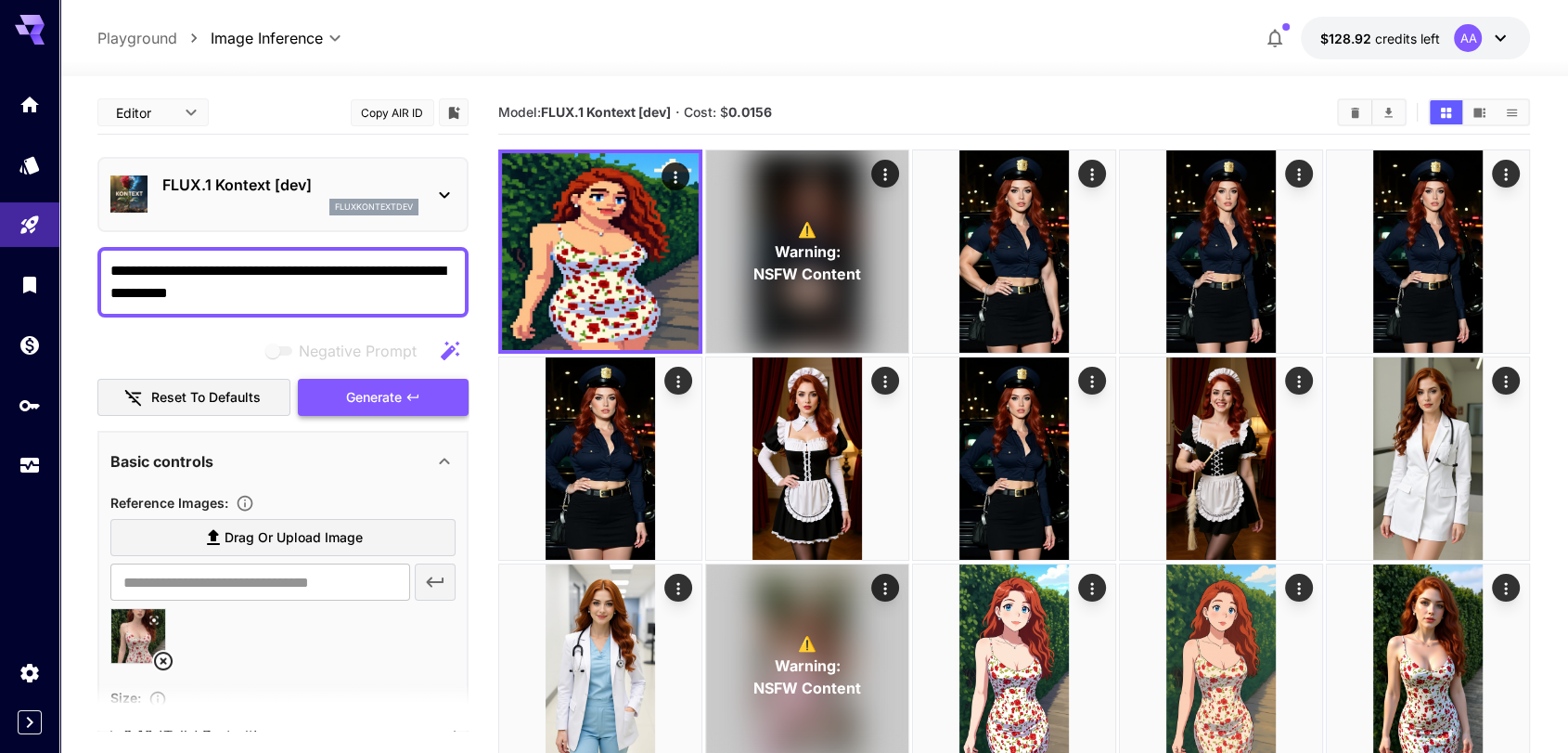
click at [403, 403] on button "Generate" at bounding box center [383, 397] width 171 height 38
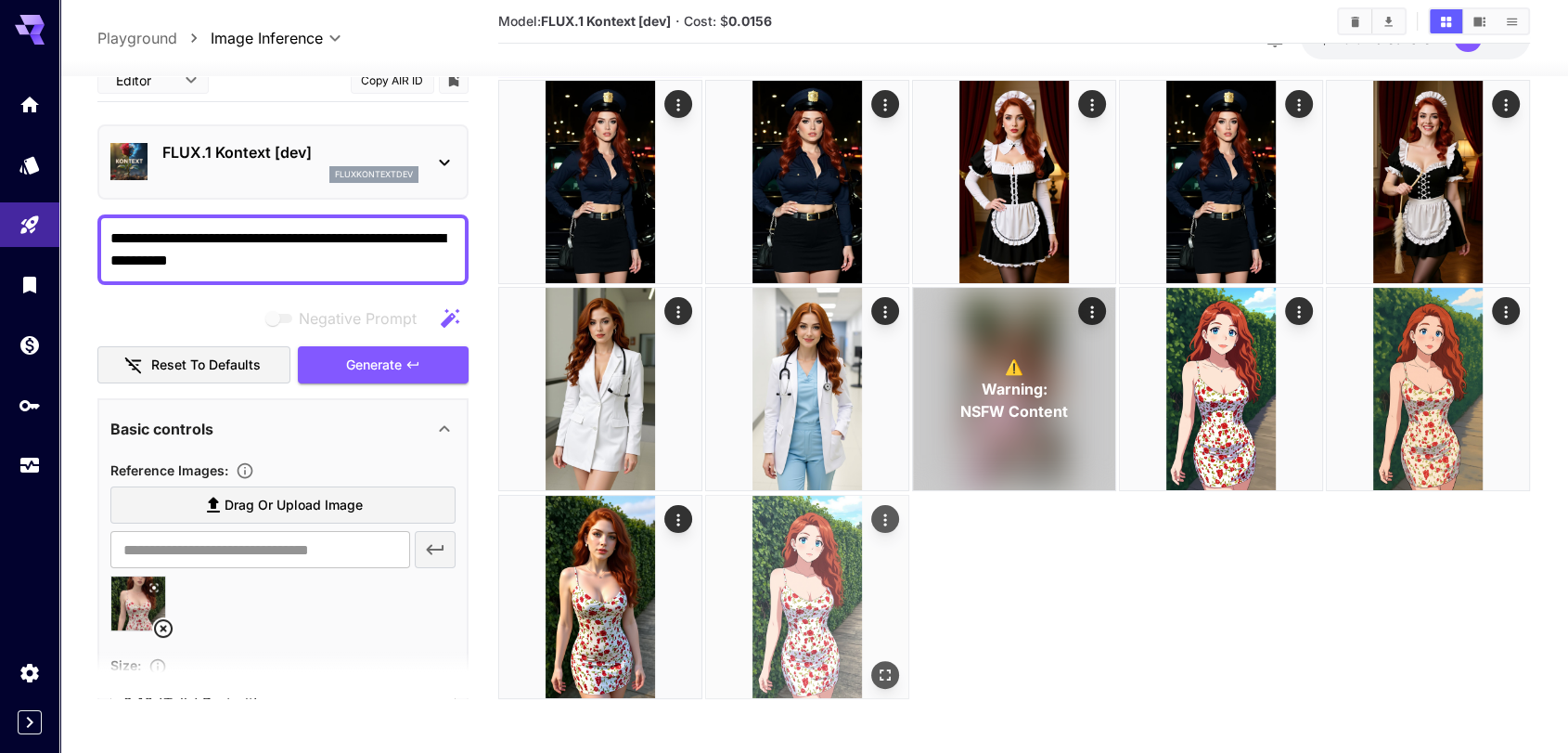
scroll to position [275, 0]
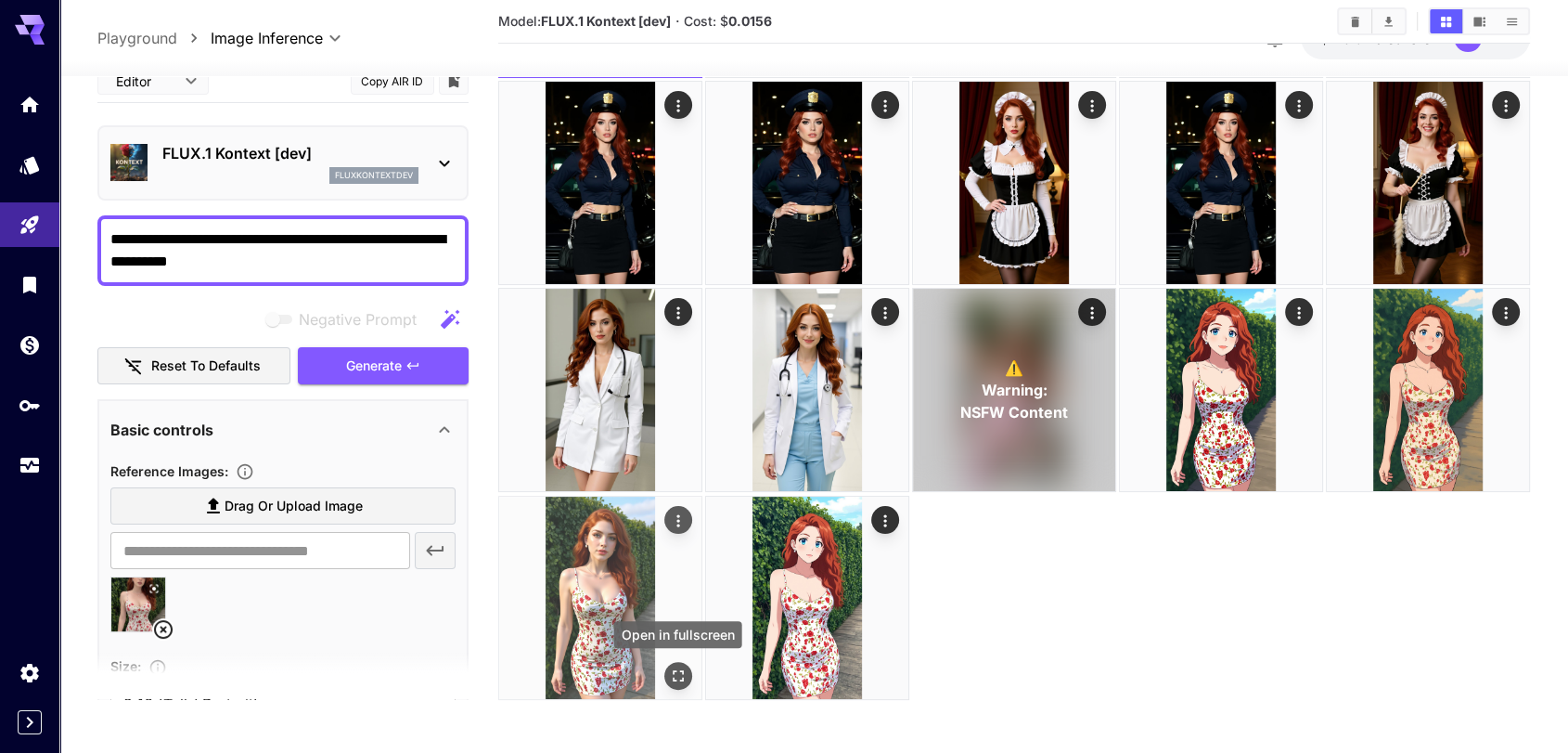
click at [665, 669] on button "Open in fullscreen" at bounding box center [678, 675] width 28 height 28
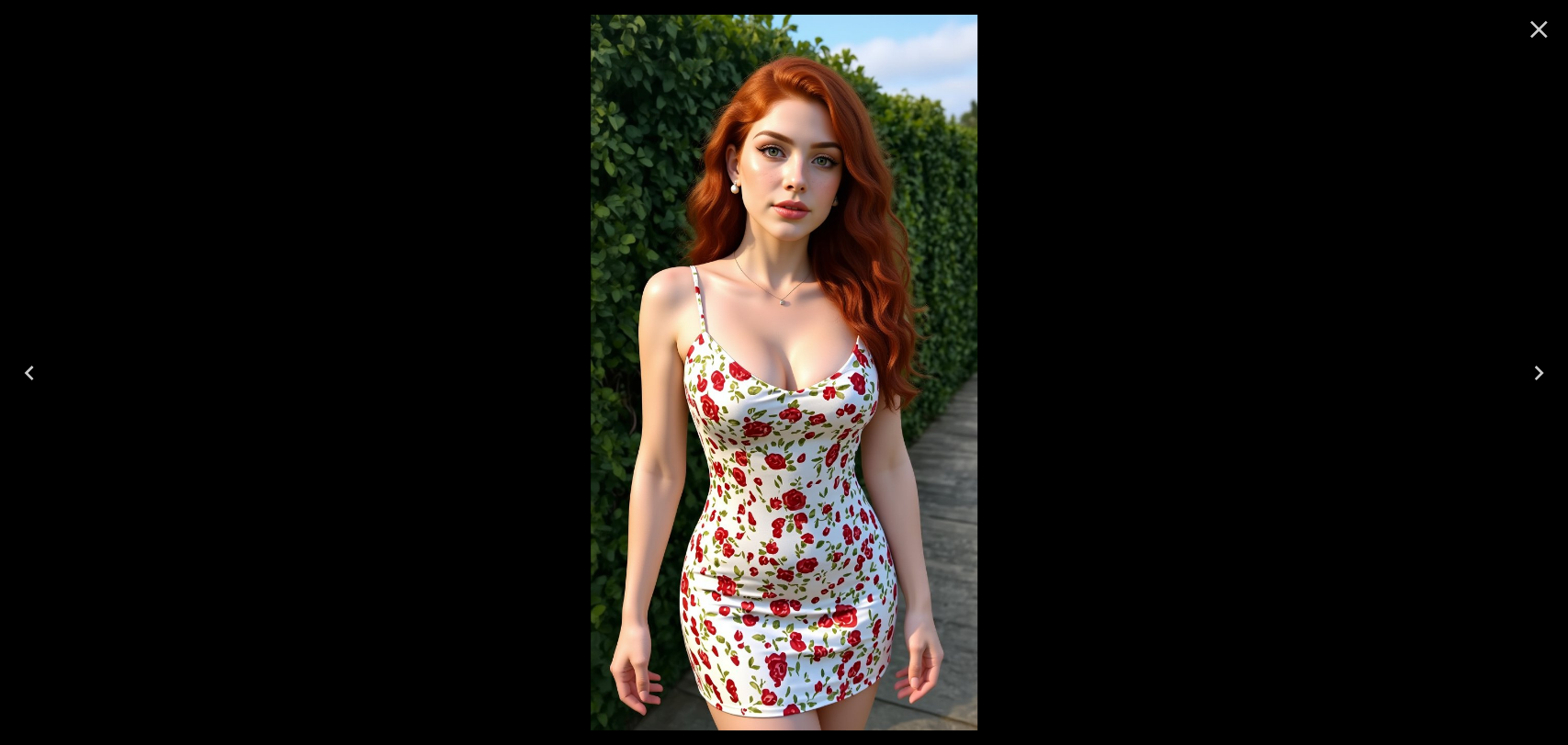
click at [1564, 24] on div at bounding box center [1539, 29] width 58 height 58
click at [1541, 30] on icon "Close" at bounding box center [1539, 30] width 18 height 18
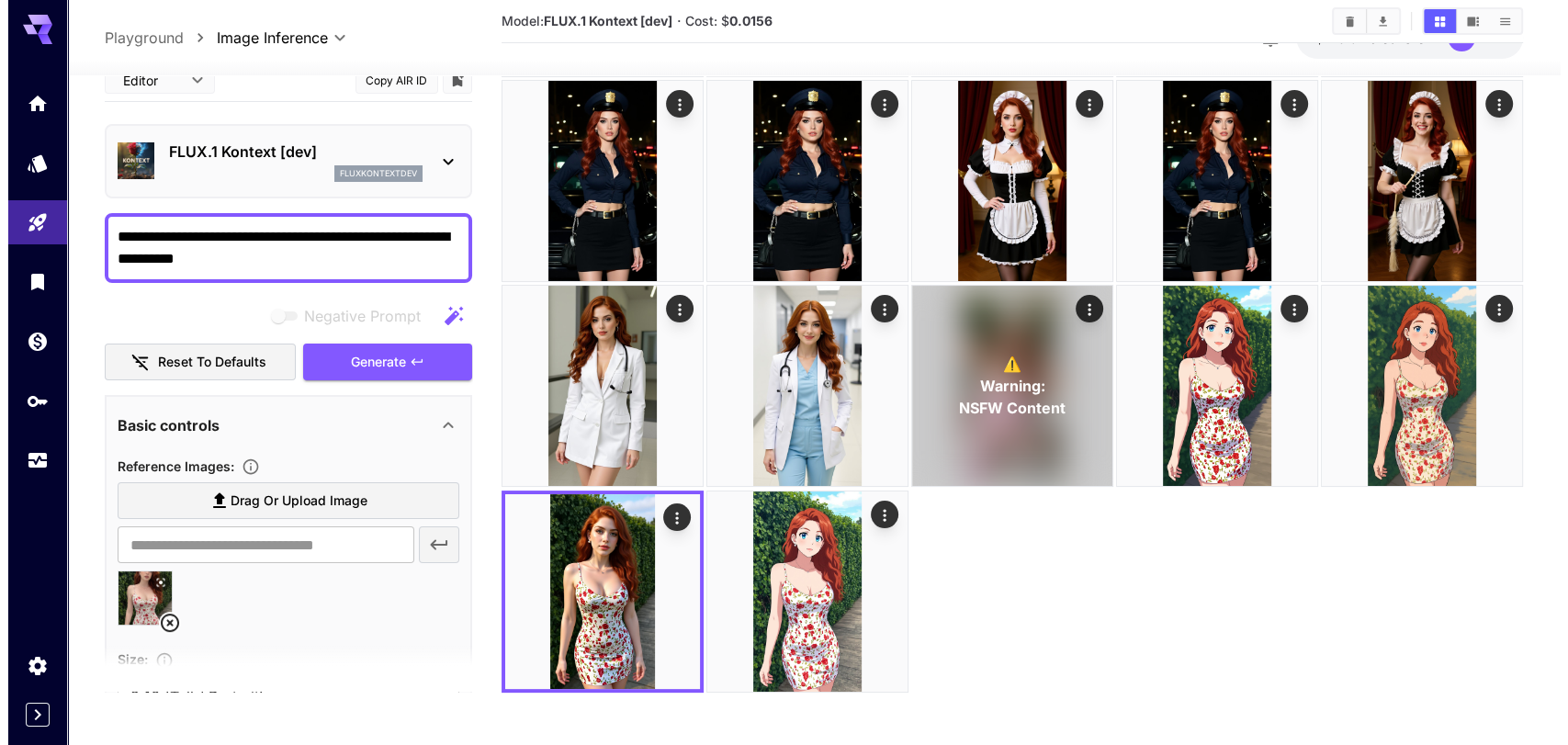
scroll to position [0, 0]
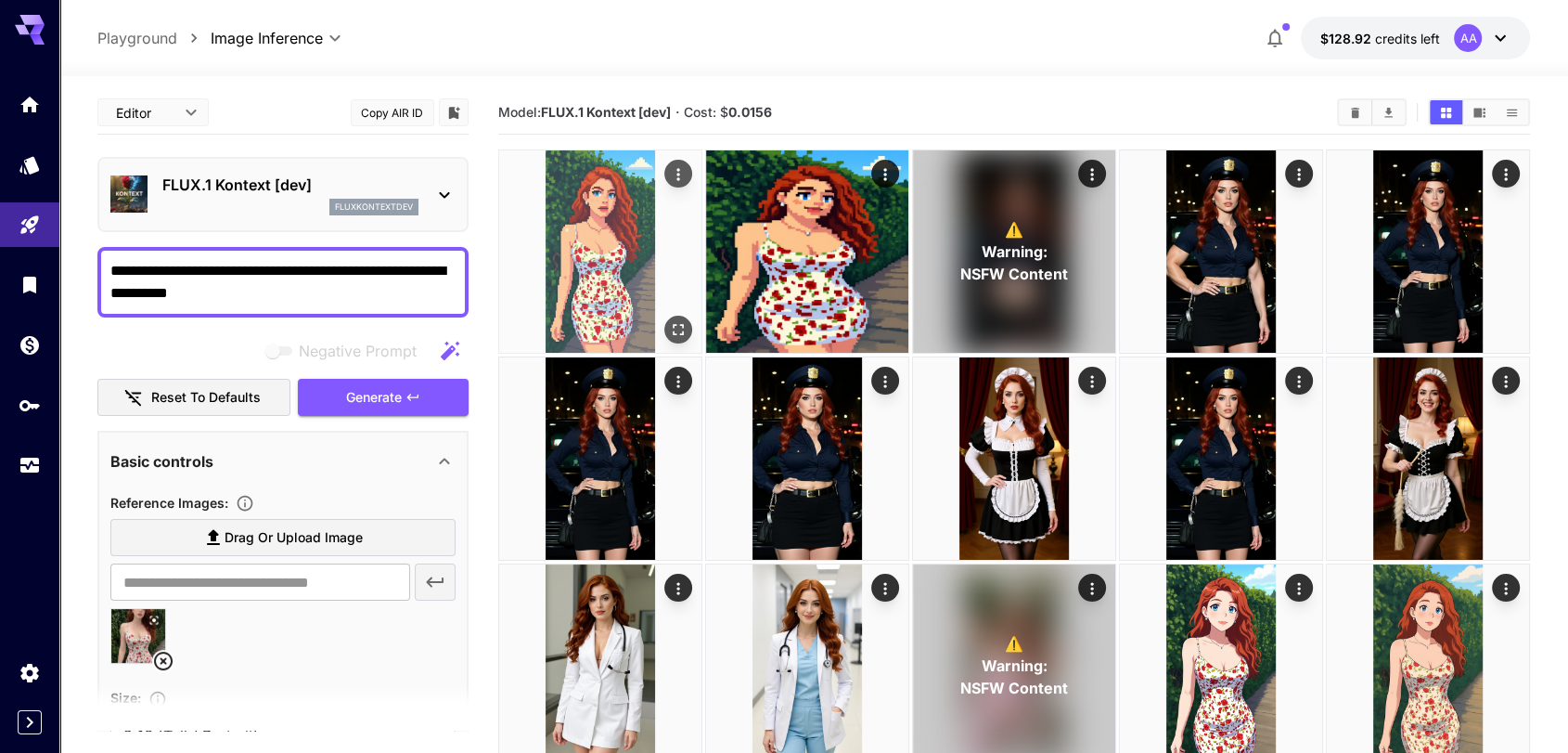
click at [664, 312] on img at bounding box center [600, 252] width 202 height 203
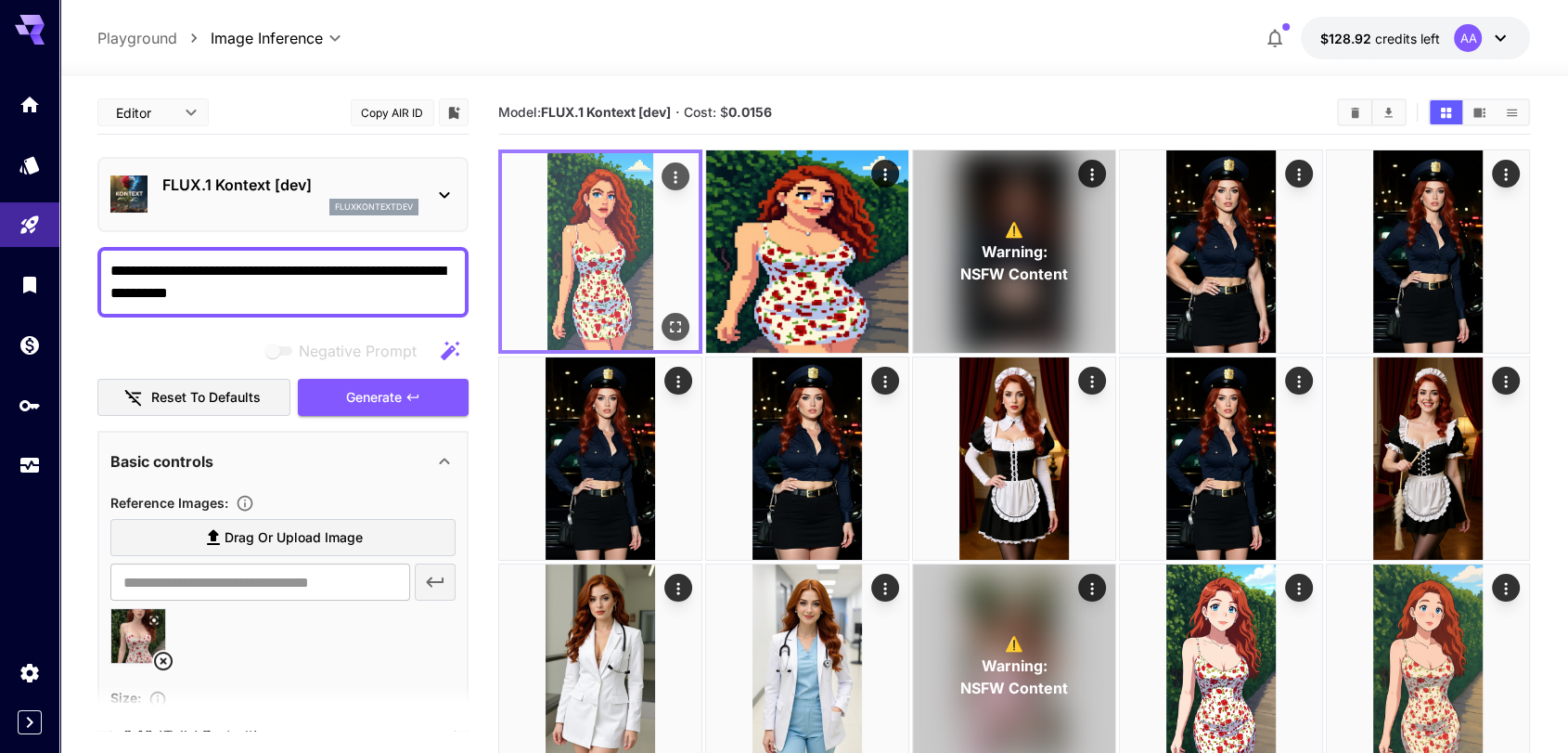
click at [681, 329] on icon "Open in fullscreen" at bounding box center [675, 326] width 19 height 19
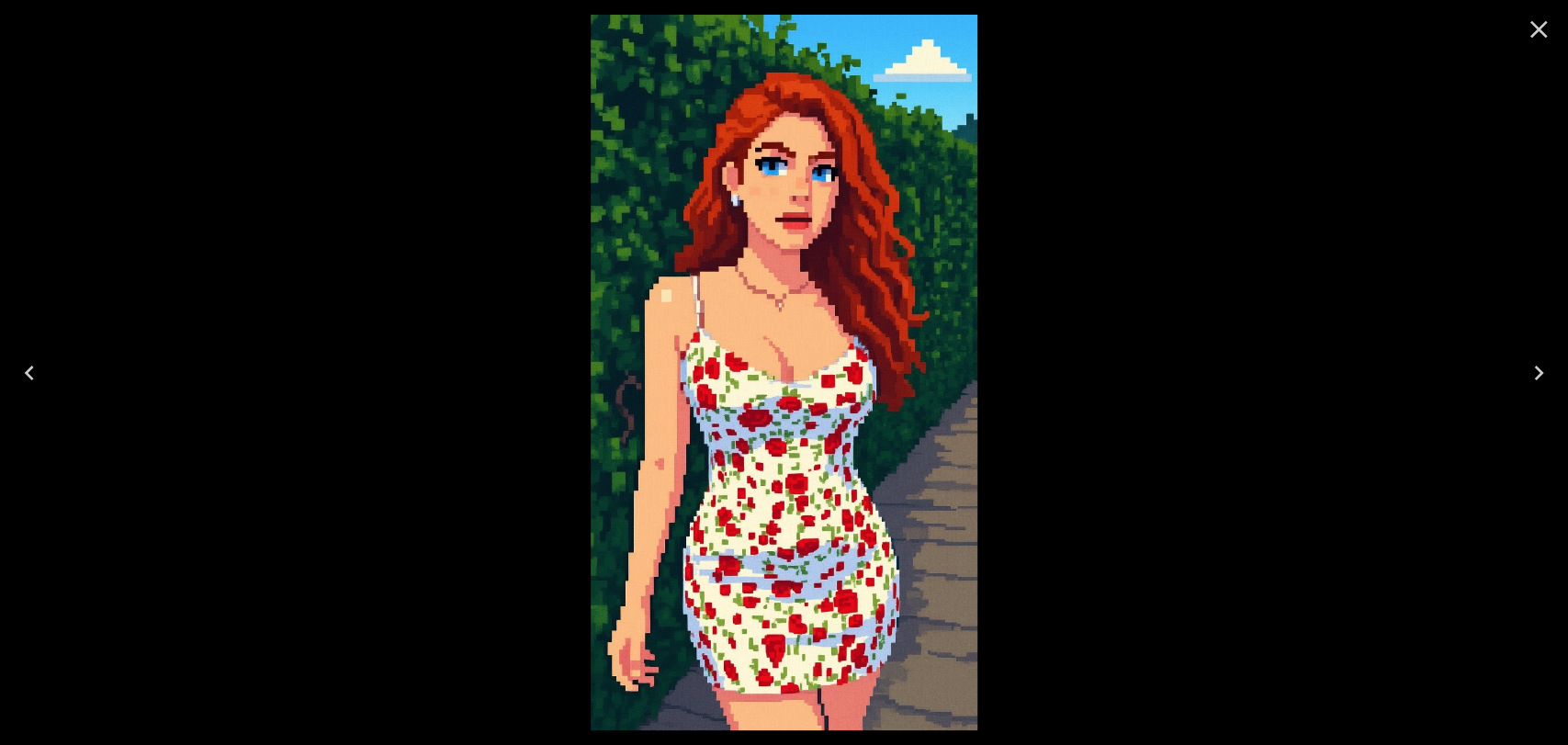
click at [1544, 38] on icon "Close" at bounding box center [1539, 29] width 29 height 29
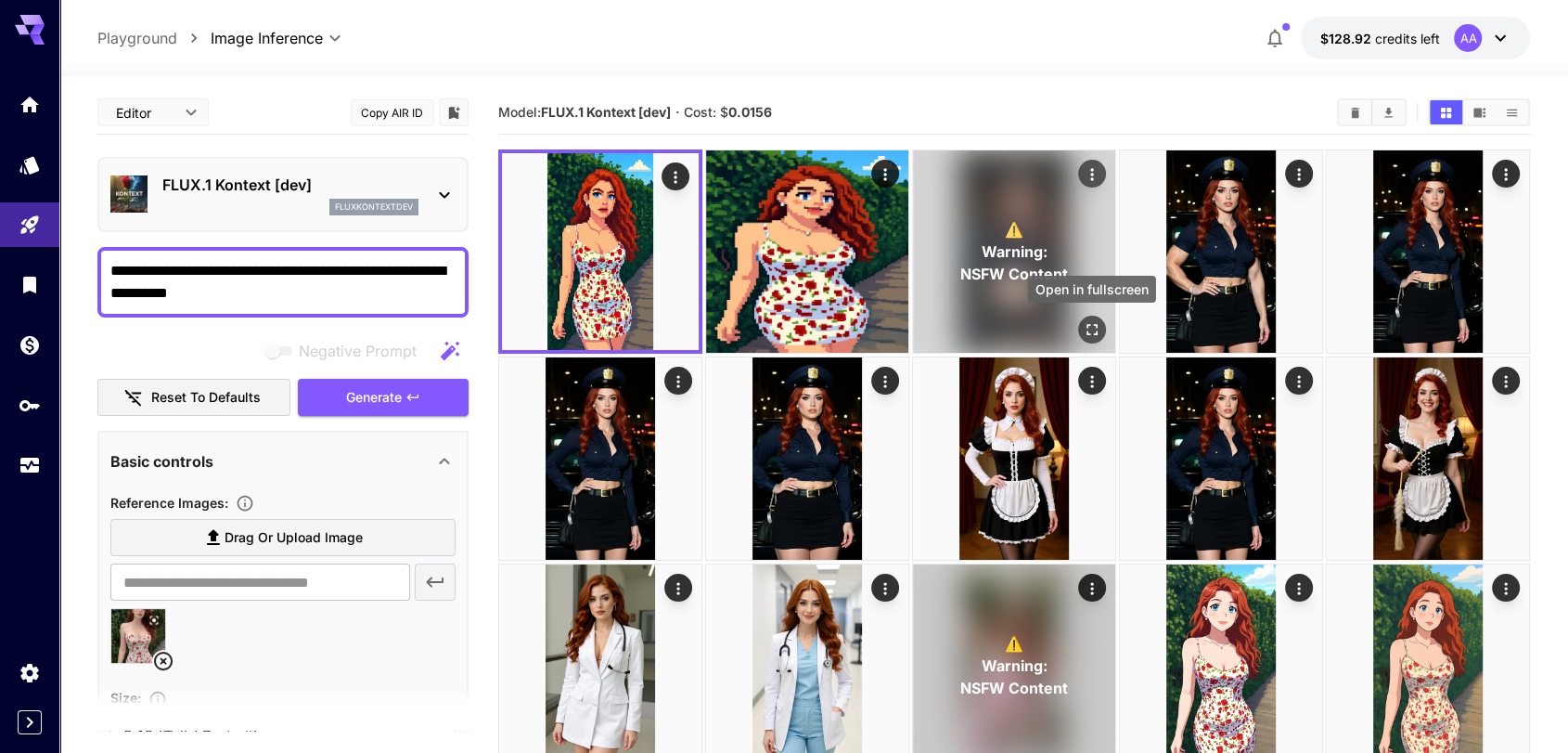
click at [1091, 323] on icon "Open in fullscreen" at bounding box center [1092, 329] width 19 height 19
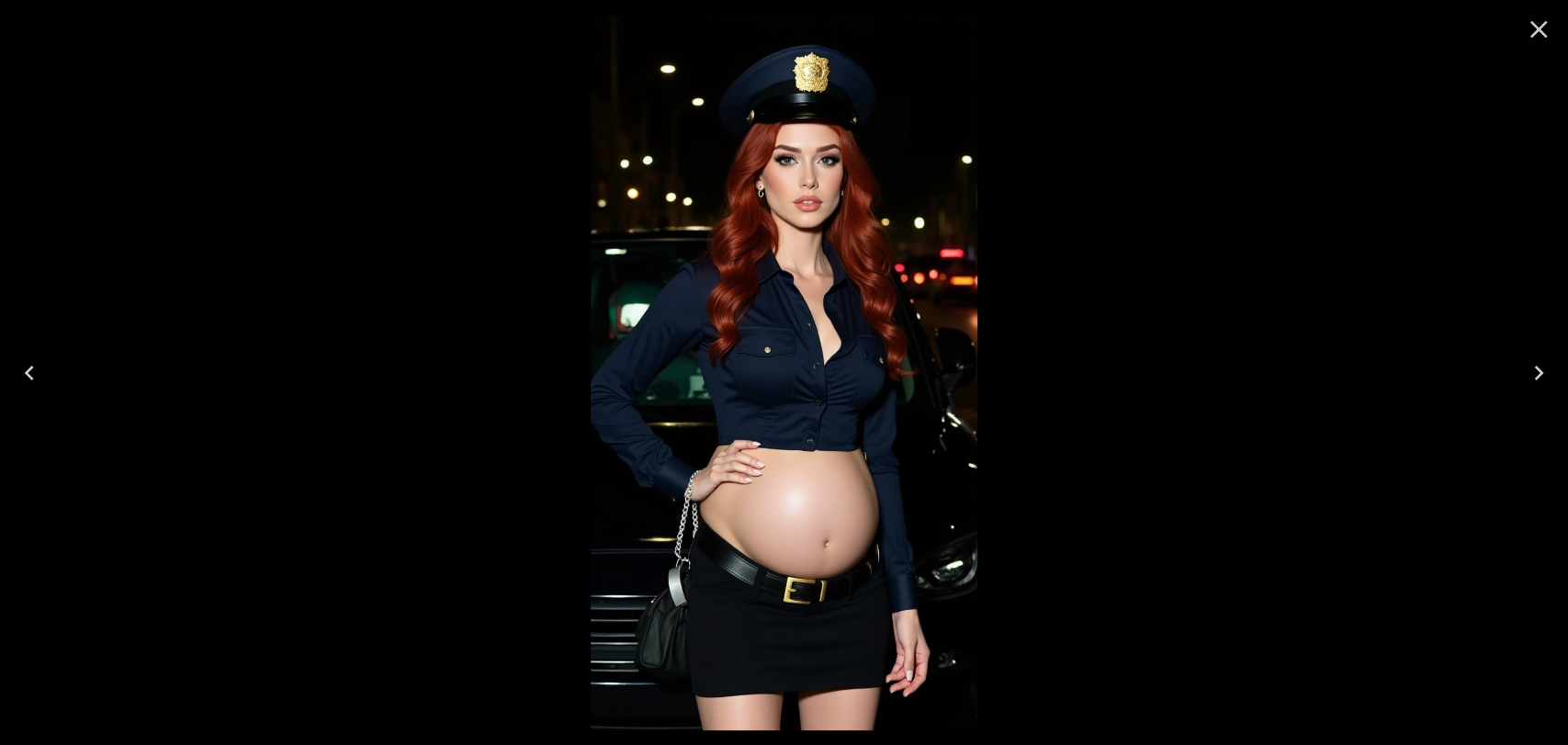
click at [1540, 20] on icon "Close" at bounding box center [1539, 29] width 29 height 29
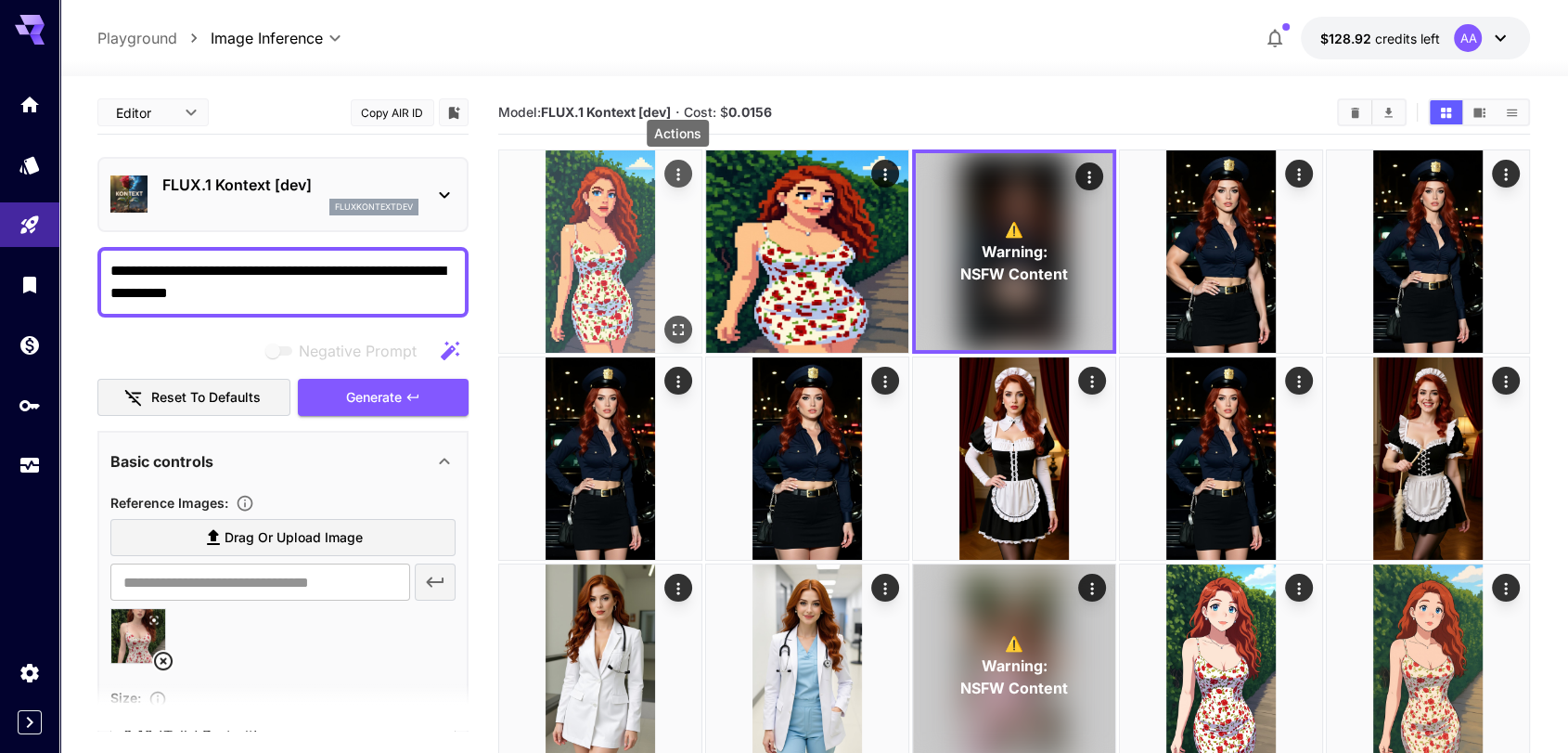
click at [683, 175] on icon "Actions" at bounding box center [678, 174] width 19 height 19
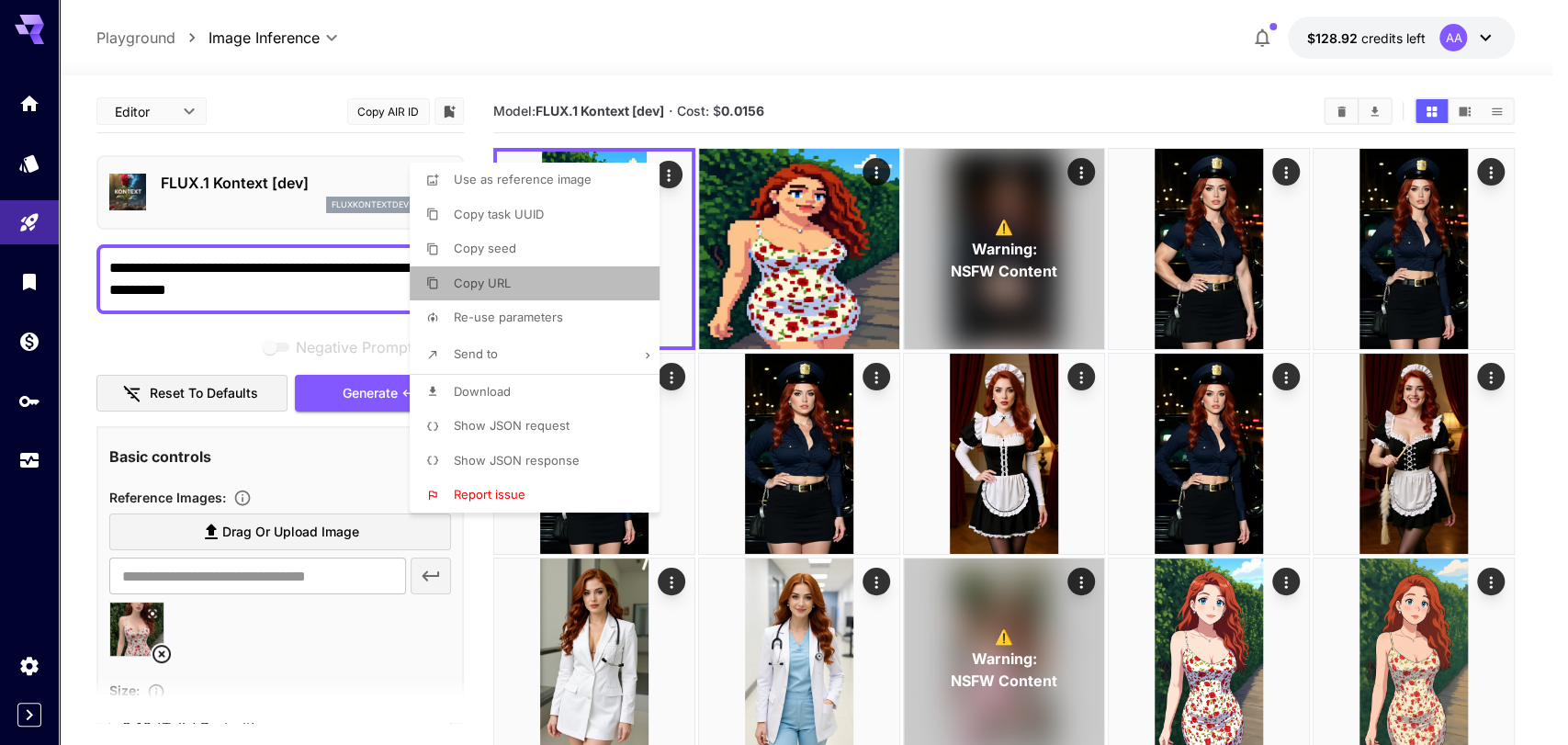
click at [515, 296] on li "Copy URL" at bounding box center [540, 284] width 261 height 35
